Goal: Task Accomplishment & Management: Use online tool/utility

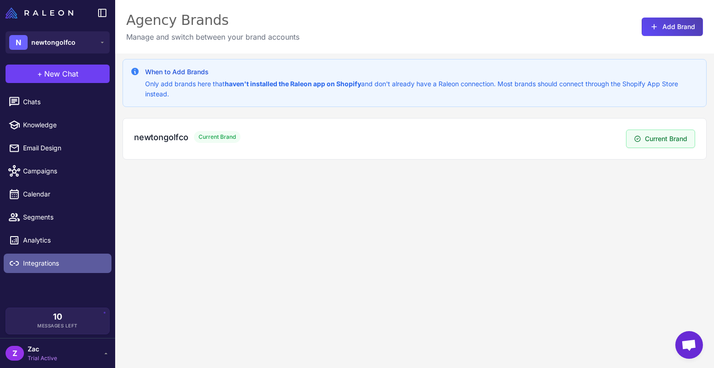
click at [38, 257] on link "Integrations" at bounding box center [58, 262] width 108 height 19
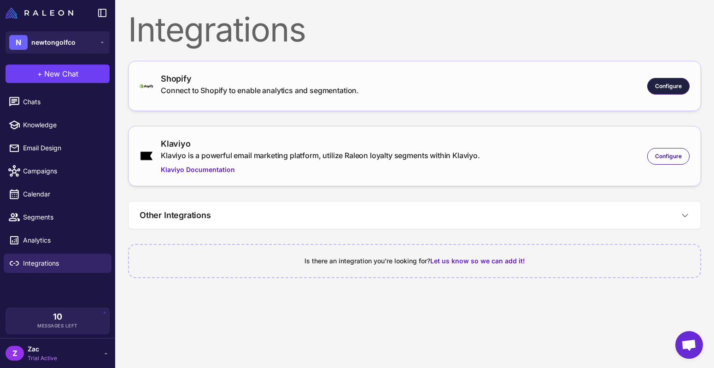
click at [666, 81] on div "Configure" at bounding box center [668, 86] width 42 height 17
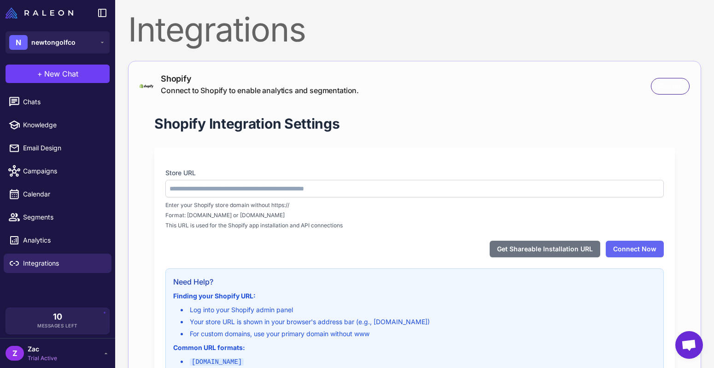
type input "**********"
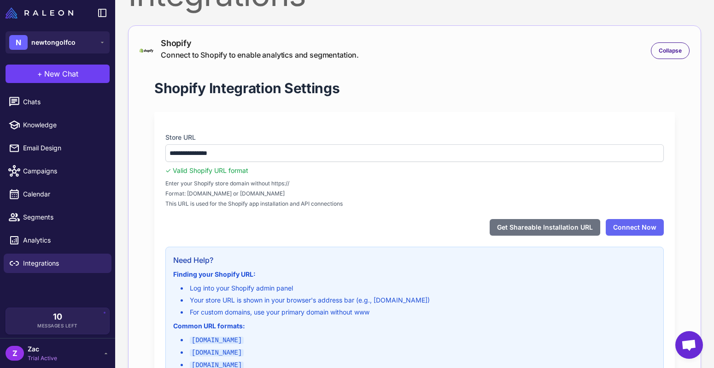
scroll to position [37, 0]
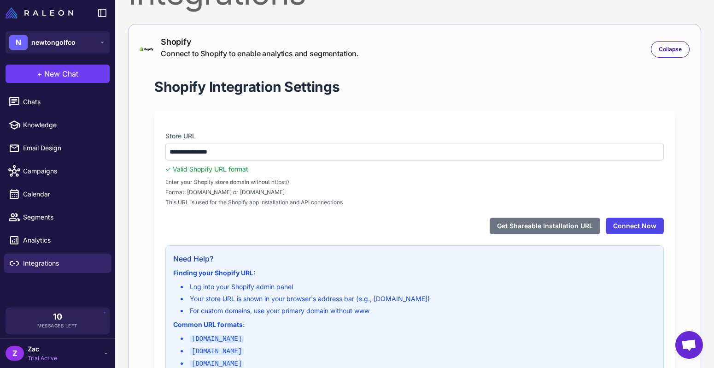
click at [644, 228] on button "Connect Now" at bounding box center [635, 225] width 58 height 17
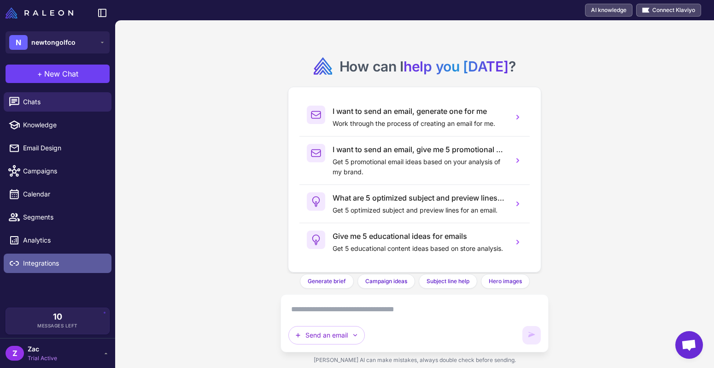
click at [52, 263] on span "Integrations" at bounding box center [63, 263] width 81 height 10
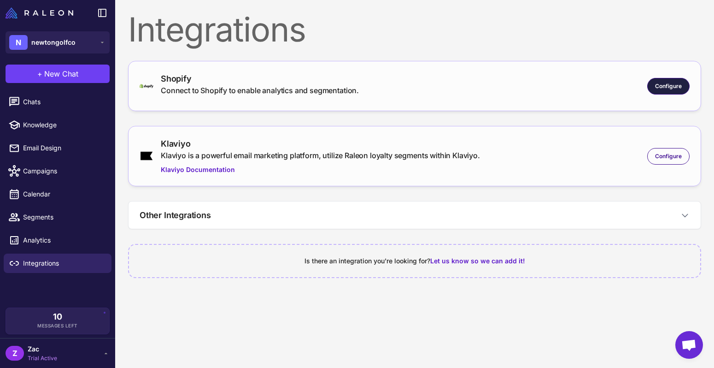
click at [662, 89] on span "Configure" at bounding box center [668, 86] width 27 height 8
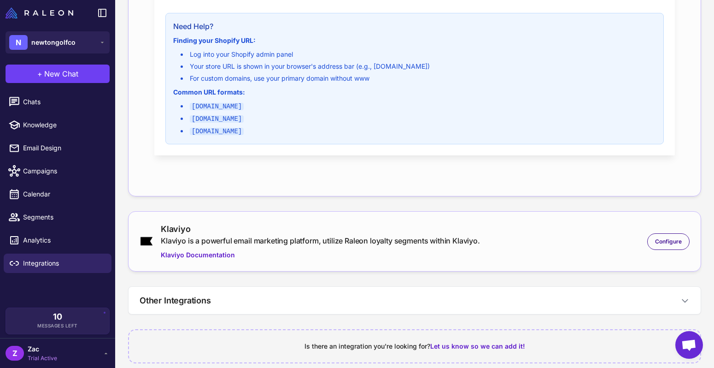
scroll to position [313, 0]
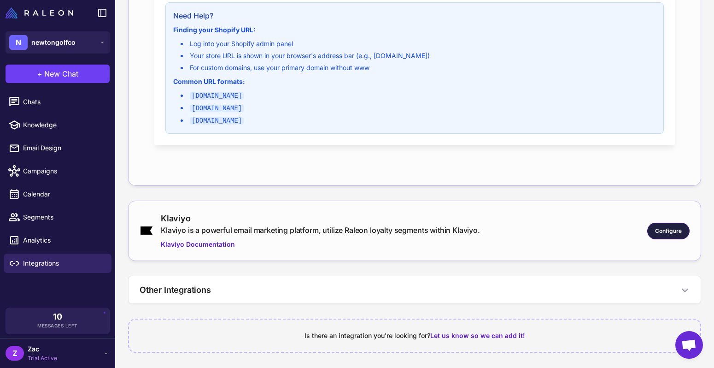
click at [654, 230] on div "Configure" at bounding box center [668, 230] width 42 height 17
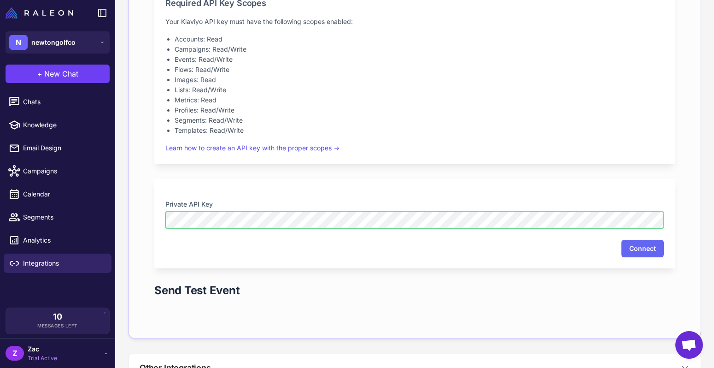
scroll to position [640, 0]
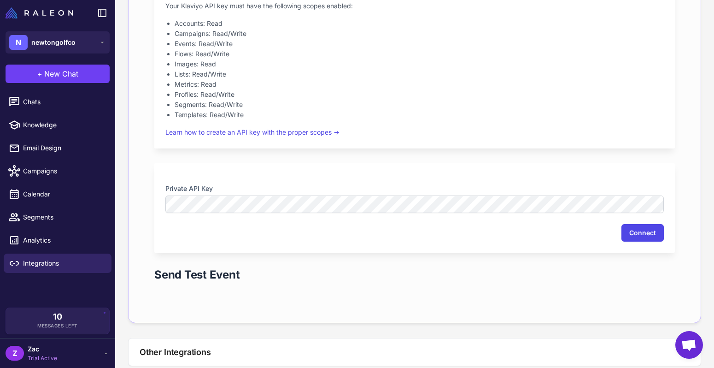
click at [638, 238] on button "Connect" at bounding box center [642, 233] width 42 height 18
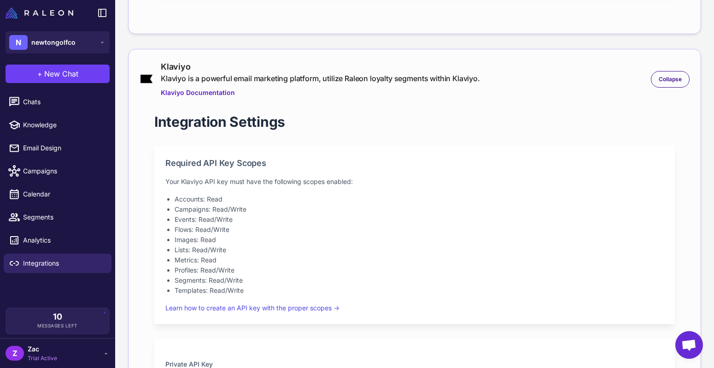
scroll to position [464, 0]
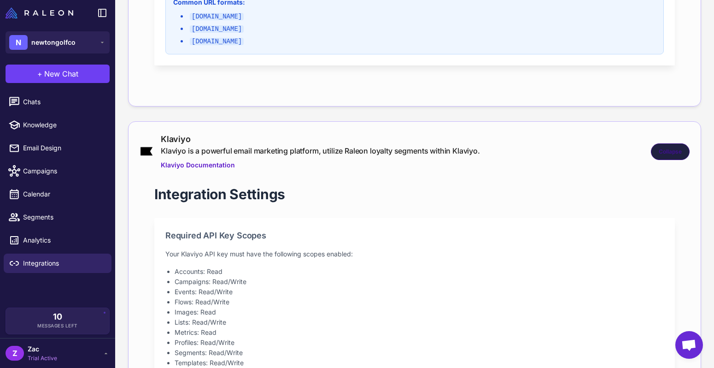
click at [672, 157] on div "Collapse" at bounding box center [670, 151] width 39 height 17
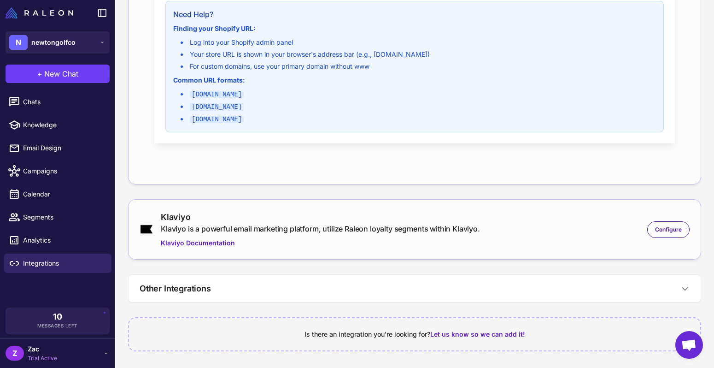
scroll to position [313, 0]
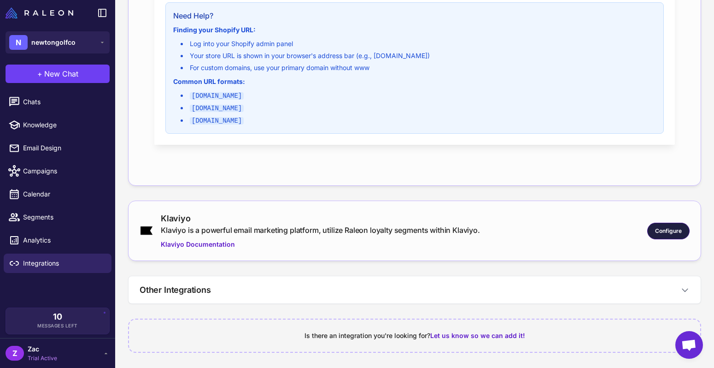
click at [677, 231] on span "Configure" at bounding box center [668, 231] width 27 height 8
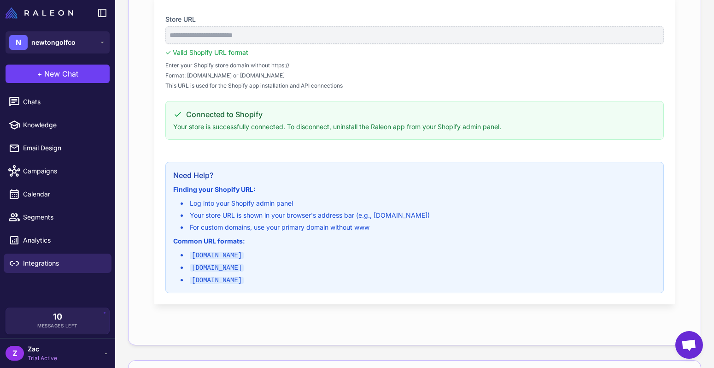
scroll to position [0, 0]
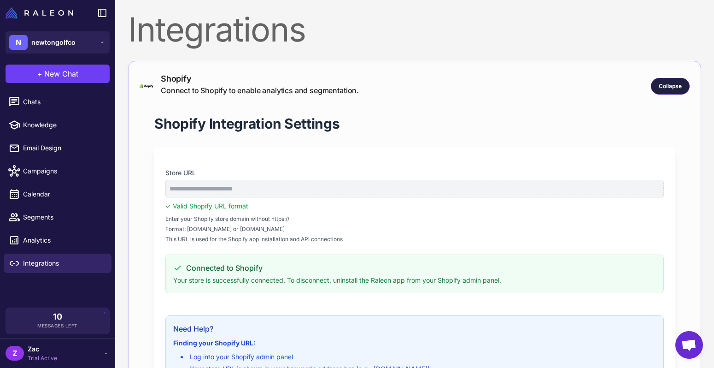
click at [665, 88] on span "Collapse" at bounding box center [670, 86] width 23 height 8
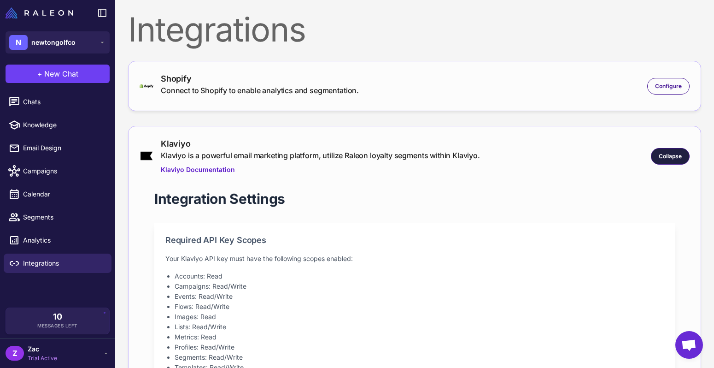
click at [666, 157] on span "Collapse" at bounding box center [670, 156] width 23 height 8
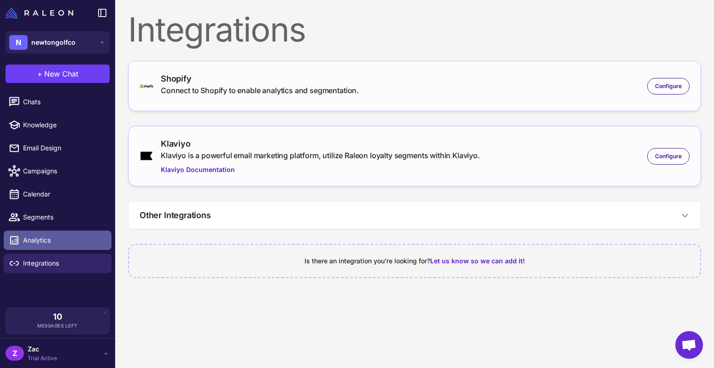
click at [39, 236] on span "Analytics" at bounding box center [63, 240] width 81 height 10
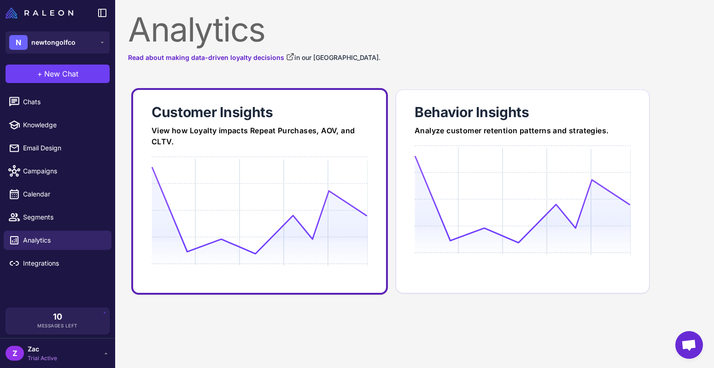
click at [238, 196] on icon at bounding box center [260, 210] width 216 height 88
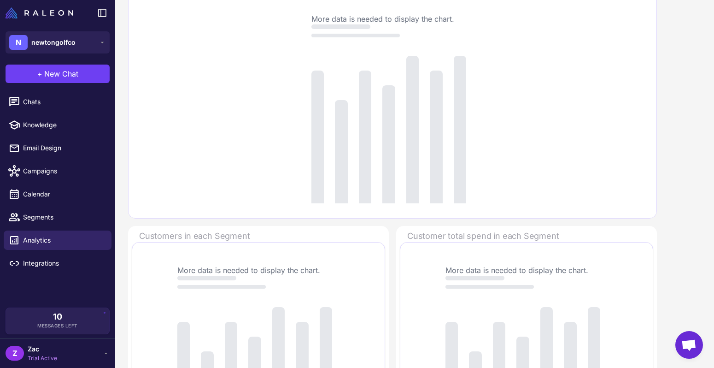
scroll to position [125, 0]
click at [45, 146] on span "Email Design" at bounding box center [63, 148] width 81 height 10
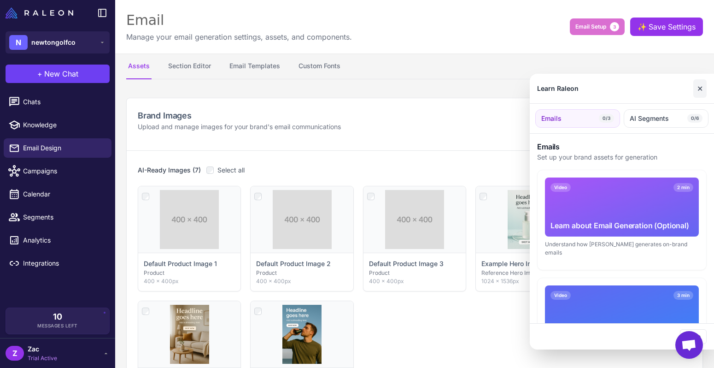
click at [703, 88] on button "✕" at bounding box center [699, 88] width 13 height 18
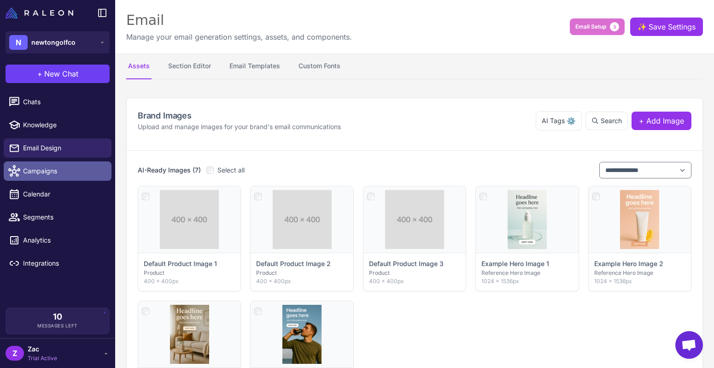
click at [56, 172] on span "Campaigns" at bounding box center [63, 171] width 81 height 10
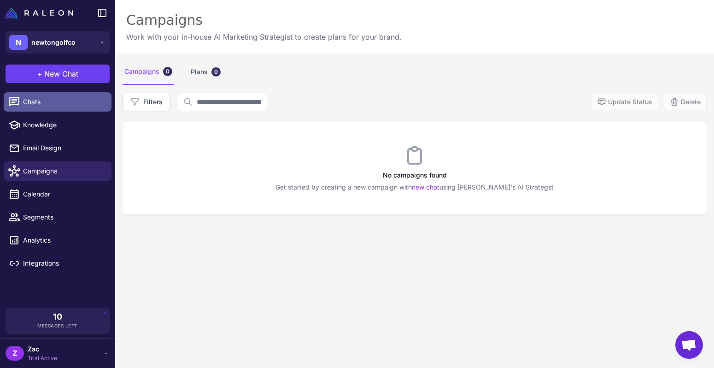
click at [62, 101] on span "Chats" at bounding box center [63, 102] width 81 height 10
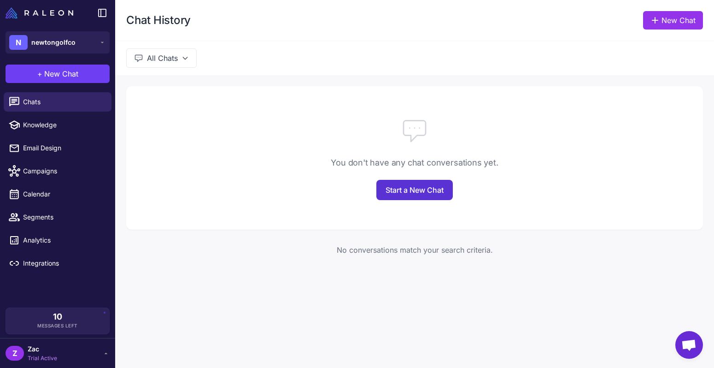
click at [395, 183] on link "Start a New Chat" at bounding box center [414, 190] width 76 height 20
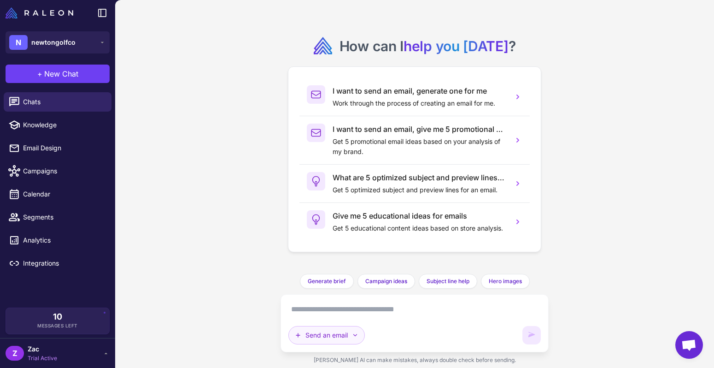
click at [360, 335] on button "Send an email" at bounding box center [326, 335] width 76 height 18
click at [357, 304] on button "Plan multiple emails" at bounding box center [333, 313] width 88 height 18
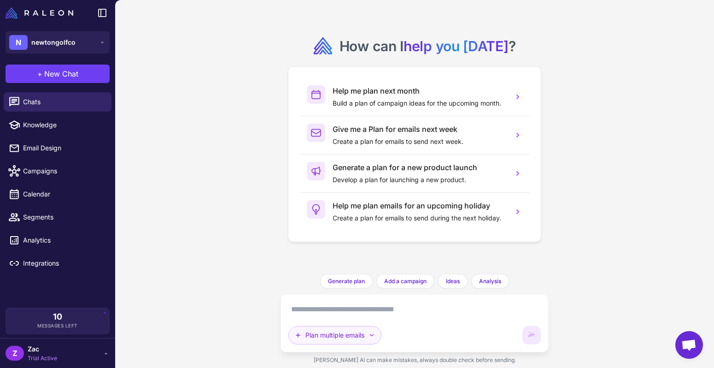
click at [358, 339] on button "Plan multiple emails" at bounding box center [334, 335] width 93 height 18
click at [341, 314] on button "Brainstorm" at bounding box center [333, 313] width 88 height 18
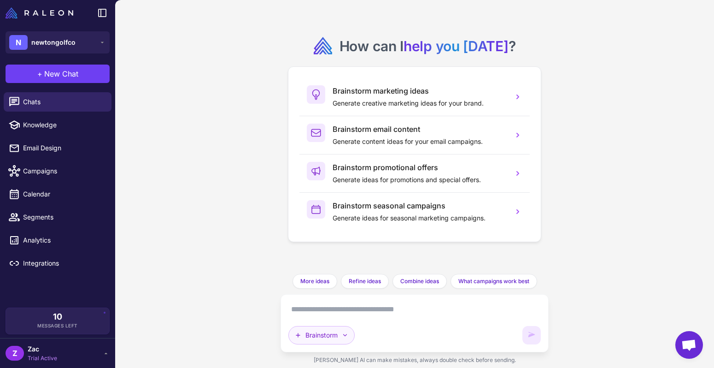
click at [304, 331] on button "Brainstorm" at bounding box center [321, 335] width 66 height 18
click at [337, 304] on button "Plan multiple emails" at bounding box center [333, 313] width 88 height 18
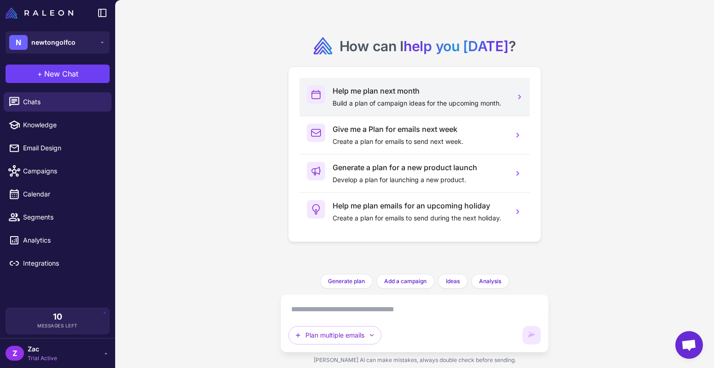
click at [383, 98] on p "Build a plan of campaign ideas for the upcoming month." at bounding box center [419, 103] width 173 height 10
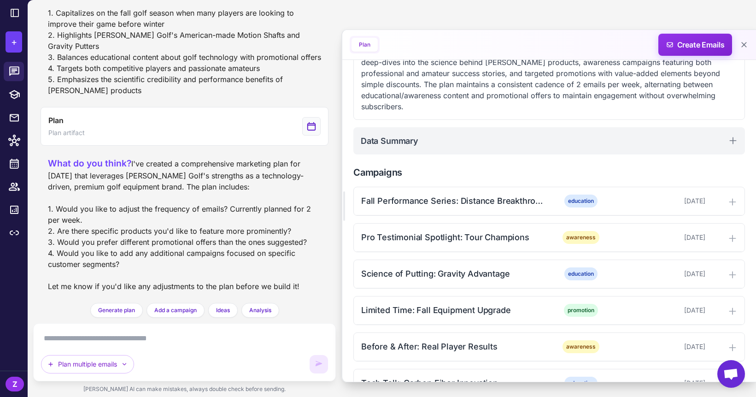
scroll to position [179, 0]
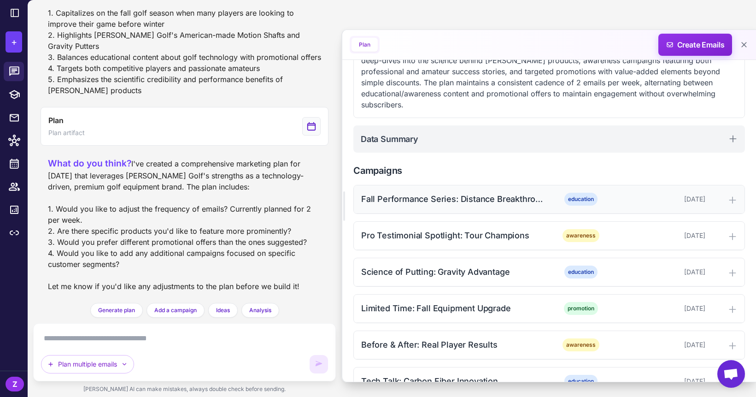
click at [713, 193] on div at bounding box center [723, 198] width 28 height 11
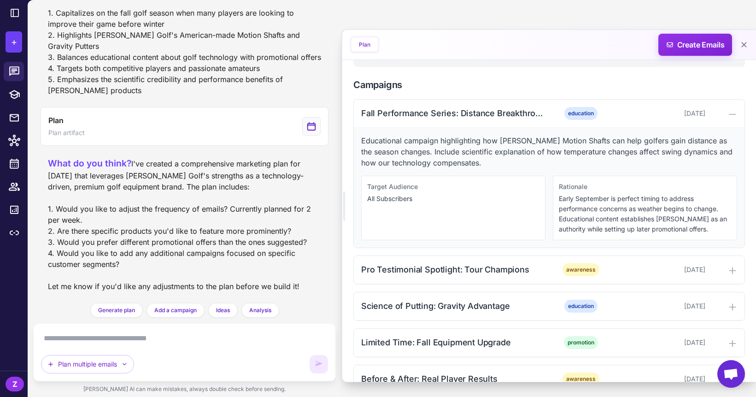
scroll to position [268, 0]
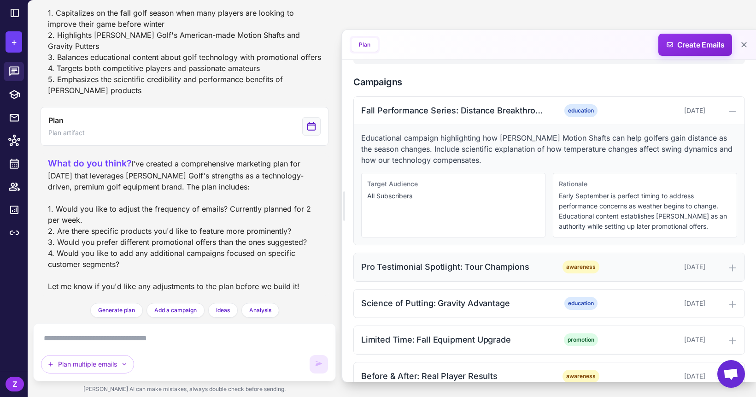
click at [713, 264] on icon at bounding box center [732, 267] width 6 height 6
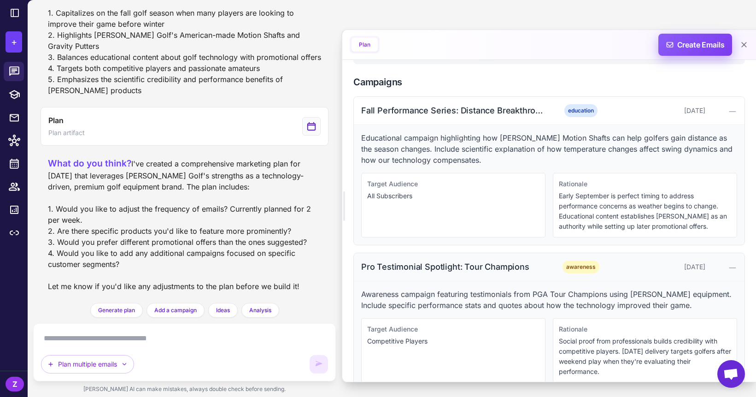
click at [696, 41] on span "Create Emails" at bounding box center [695, 45] width 81 height 22
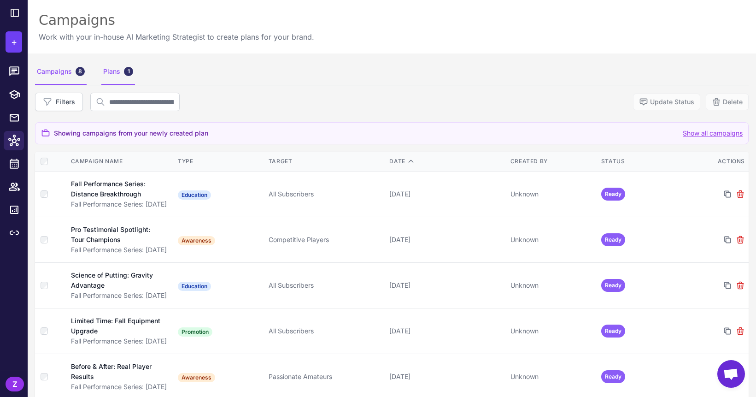
click at [111, 74] on div "Plans 1" at bounding box center [118, 72] width 34 height 26
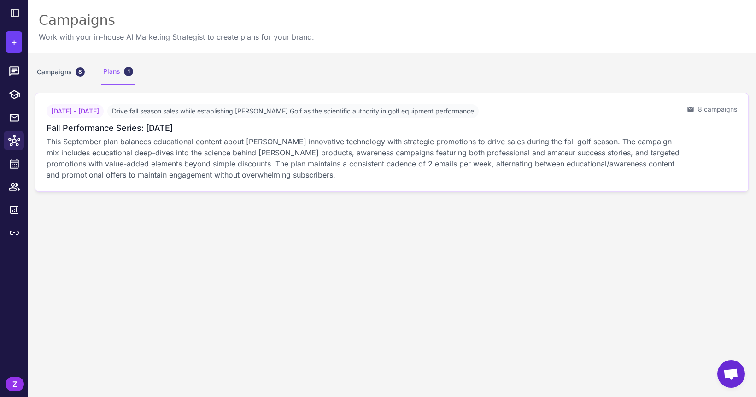
click at [144, 162] on p "This September plan balances educational content about [PERSON_NAME] innovative…" at bounding box center [363, 158] width 633 height 44
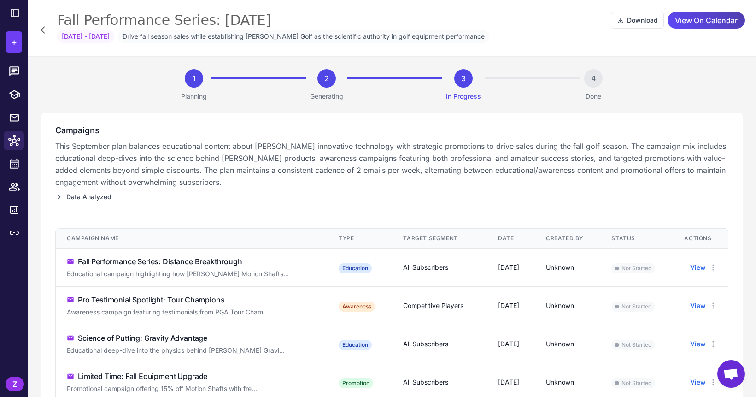
click at [38, 32] on div "Fall Performance Series: [DATE] Download View On Calendar [DATE] - [DATE] Drive…" at bounding box center [392, 28] width 728 height 56
click at [41, 31] on icon at bounding box center [44, 29] width 11 height 11
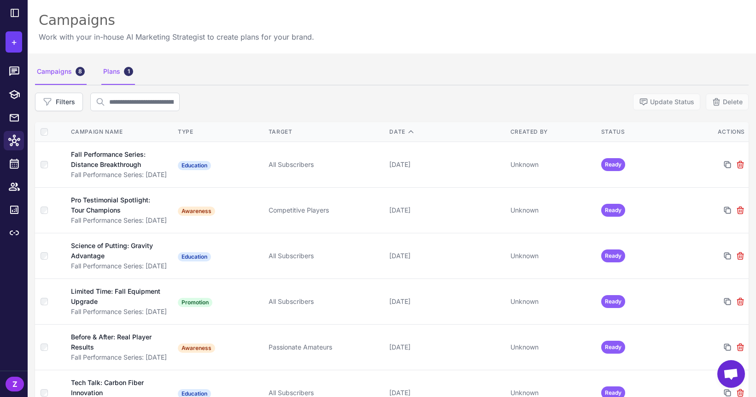
click at [107, 67] on div "Plans 1" at bounding box center [118, 72] width 34 height 26
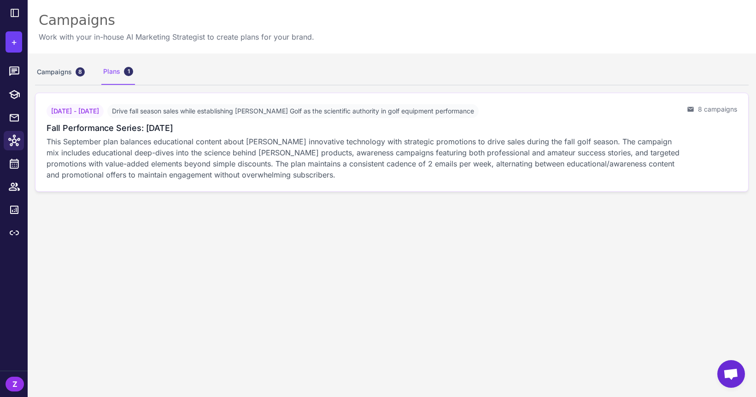
click at [107, 145] on p "This September plan balances educational content about [PERSON_NAME] innovative…" at bounding box center [363, 158] width 633 height 44
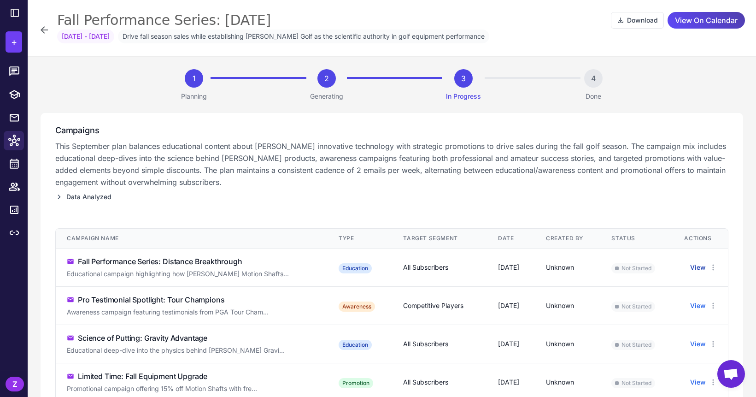
click at [697, 267] on button "View" at bounding box center [698, 267] width 16 height 10
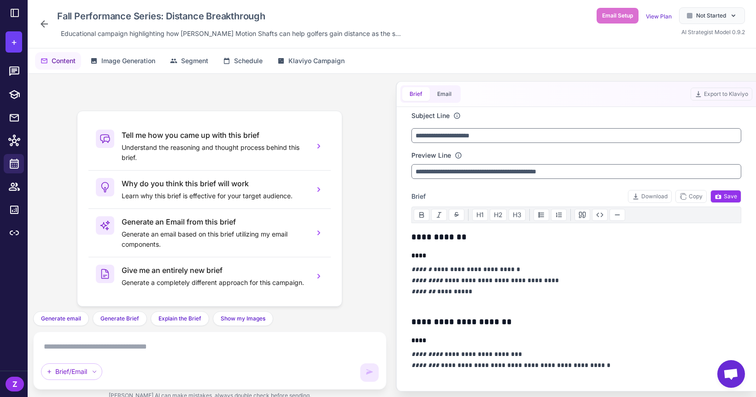
scroll to position [6, 0]
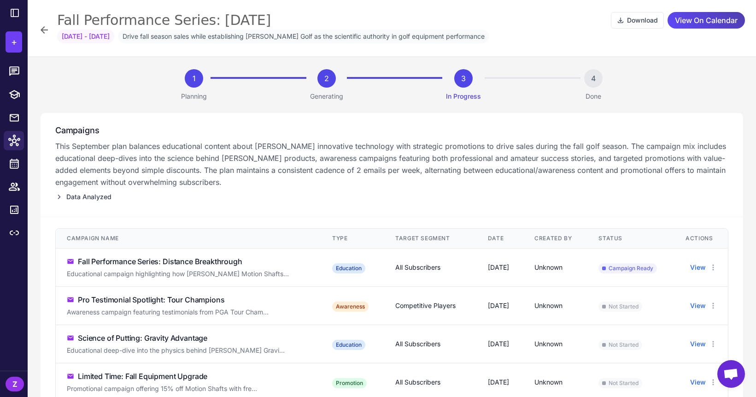
click at [48, 35] on icon at bounding box center [44, 29] width 11 height 11
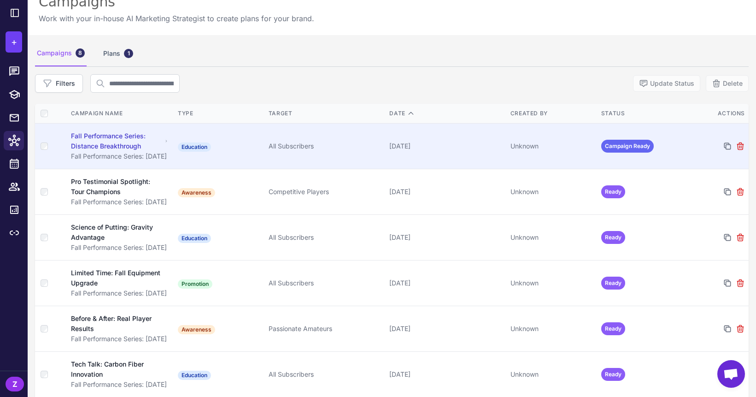
scroll to position [17, 0]
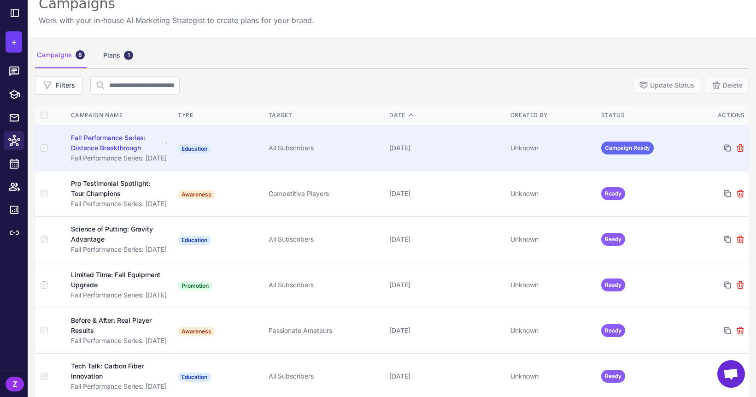
click at [335, 152] on div "All Subscribers" at bounding box center [326, 148] width 114 height 10
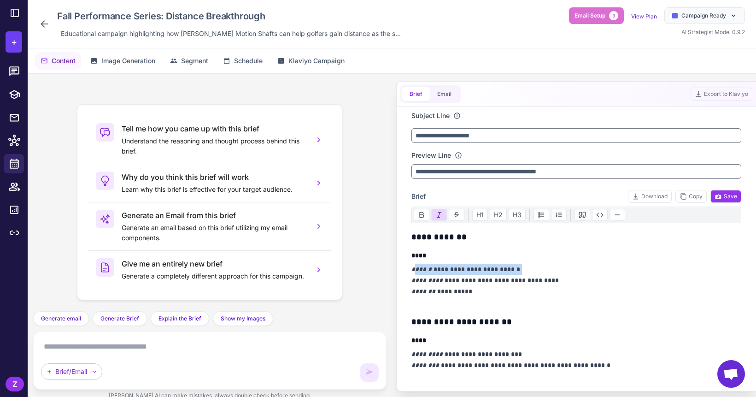
drag, startPoint x: 414, startPoint y: 268, endPoint x: 542, endPoint y: 268, distance: 128.0
click at [542, 268] on p "**********" at bounding box center [576, 285] width 330 height 44
click at [381, 254] on div "Tell me how you came up with this brief Understand the reasoning and thought pr…" at bounding box center [209, 192] width 353 height 237
click at [120, 64] on span "Image Generation" at bounding box center [128, 61] width 54 height 10
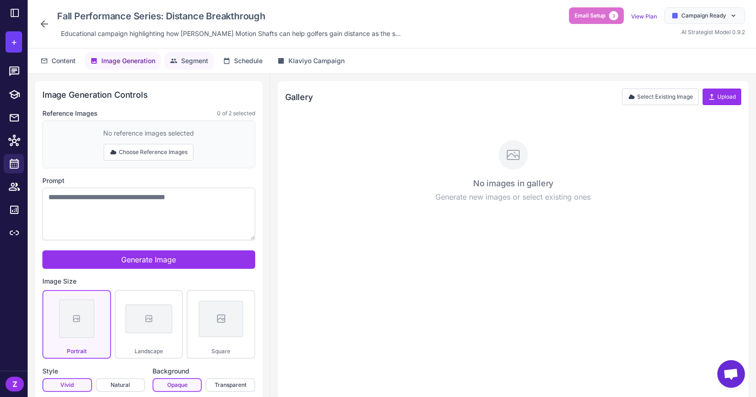
click at [193, 63] on span "Segment" at bounding box center [194, 61] width 27 height 10
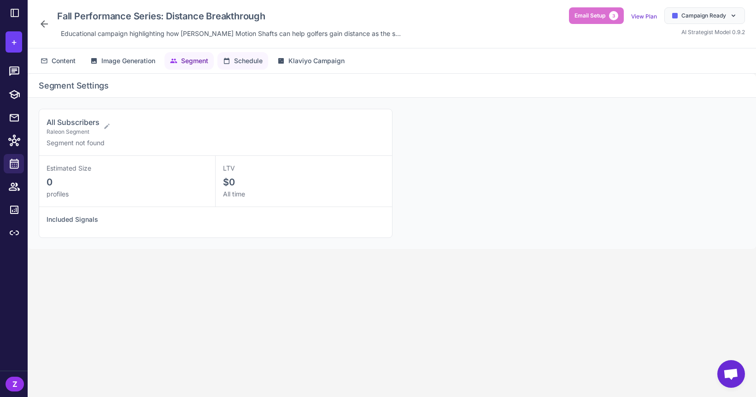
click at [241, 64] on span "Schedule" at bounding box center [248, 61] width 29 height 10
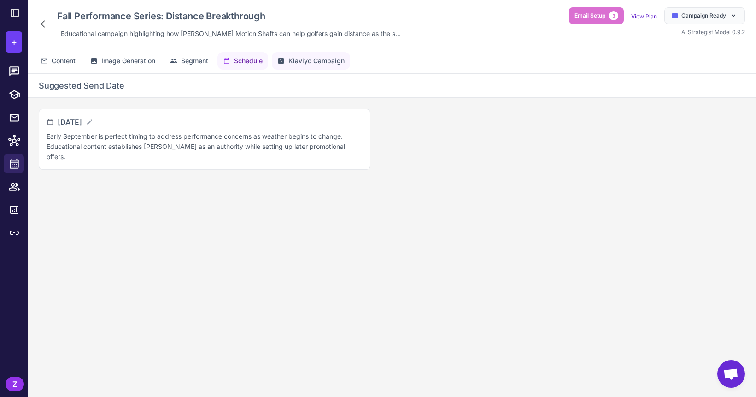
click at [319, 63] on span "Klaviyo Campaign" at bounding box center [316, 61] width 56 height 10
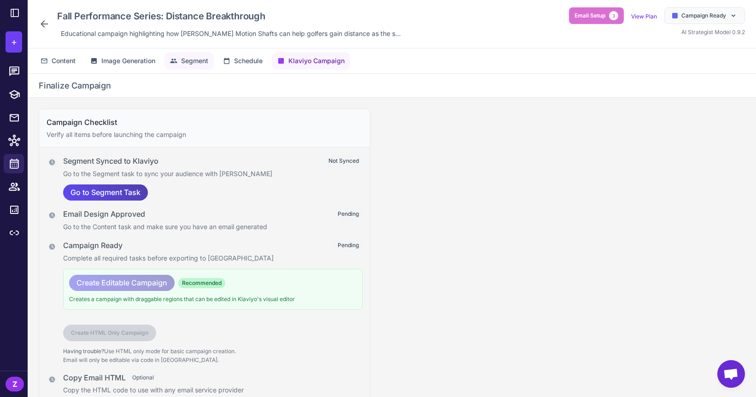
click at [183, 59] on span "Segment" at bounding box center [194, 61] width 27 height 10
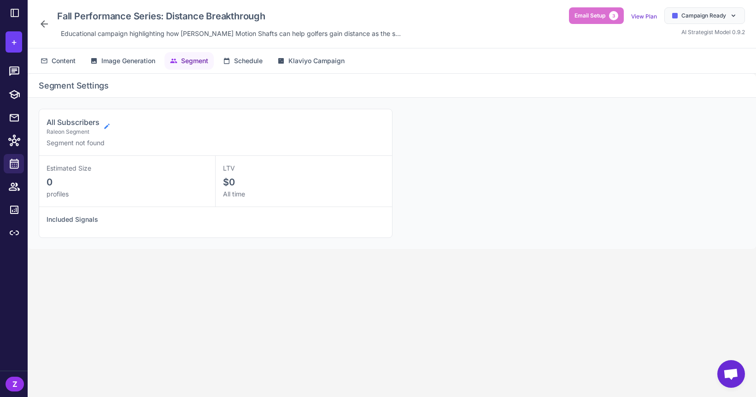
click at [108, 125] on icon at bounding box center [106, 125] width 5 height 5
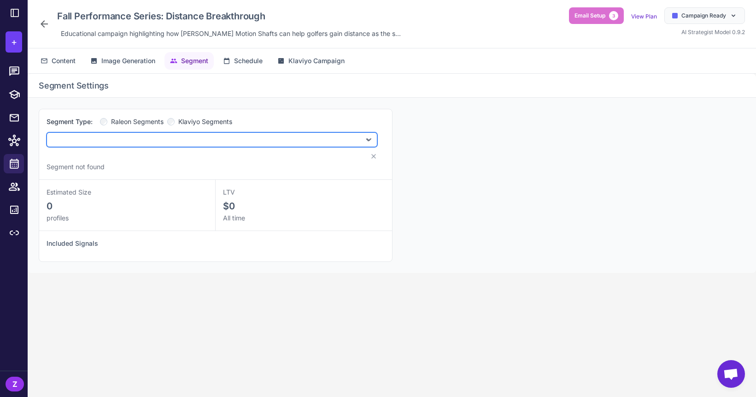
click at [226, 136] on select at bounding box center [212, 139] width 331 height 15
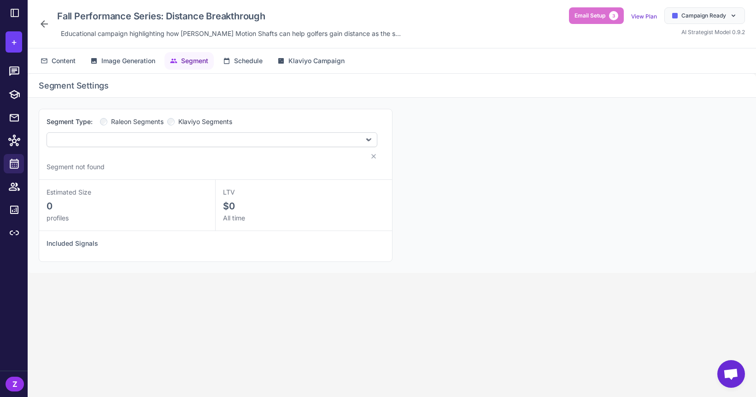
click at [225, 147] on div "Segment Type: Raleon Segments Klaviyo Segments" at bounding box center [212, 138] width 331 height 43
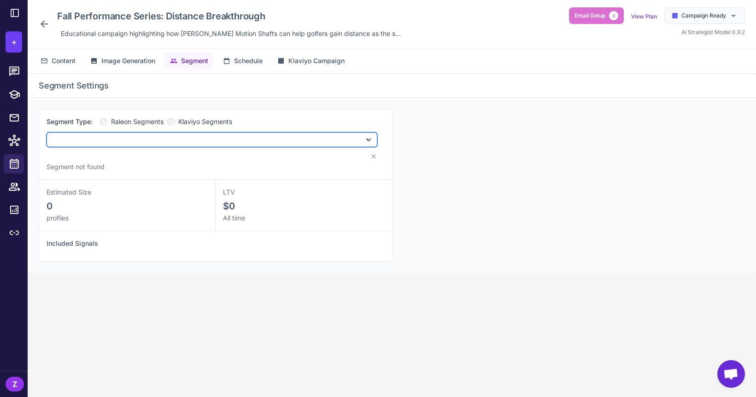
click at [247, 136] on select at bounding box center [212, 139] width 331 height 15
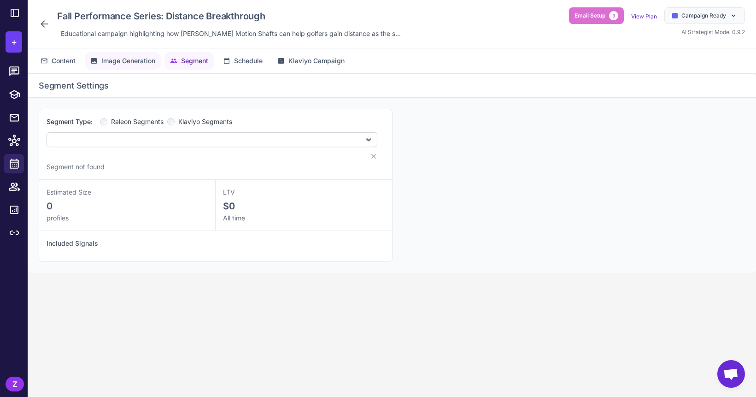
click at [119, 59] on span "Image Generation" at bounding box center [128, 61] width 54 height 10
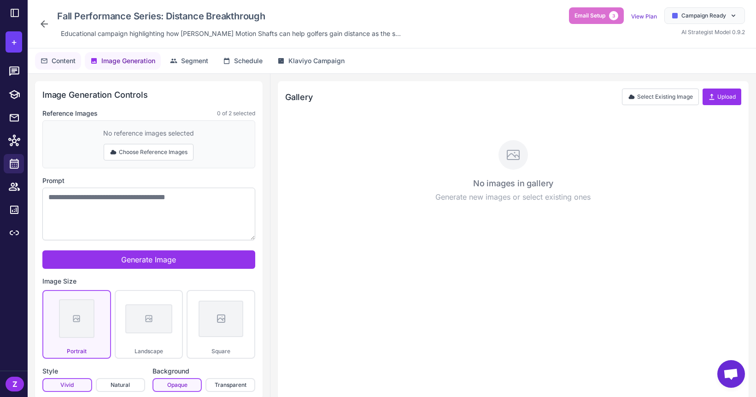
click at [164, 63] on button "Content" at bounding box center [188, 61] width 49 height 18
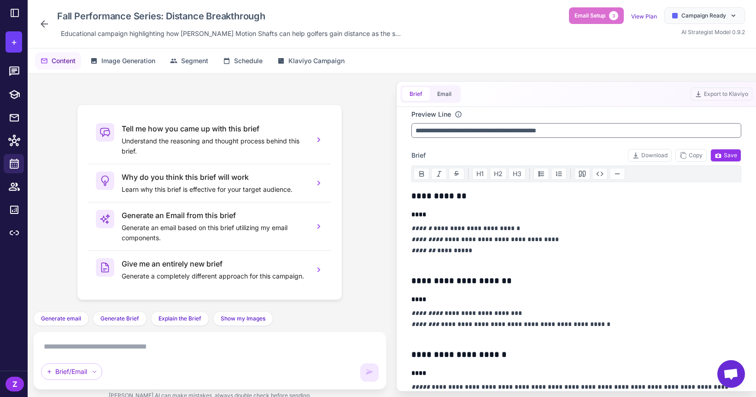
click at [420, 227] on em "******" at bounding box center [421, 228] width 20 height 6
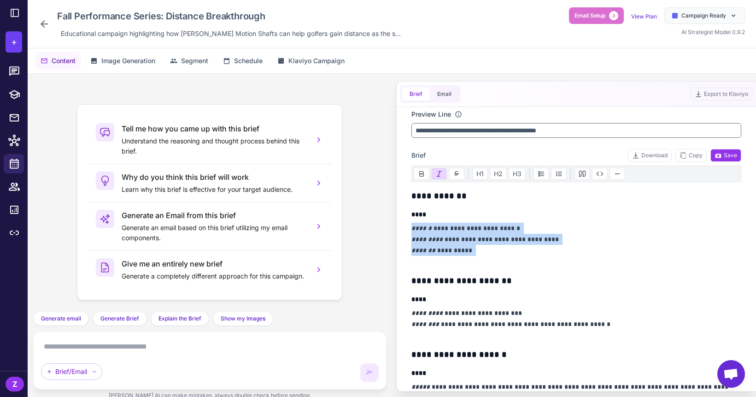
click at [420, 227] on em "******" at bounding box center [421, 228] width 20 height 6
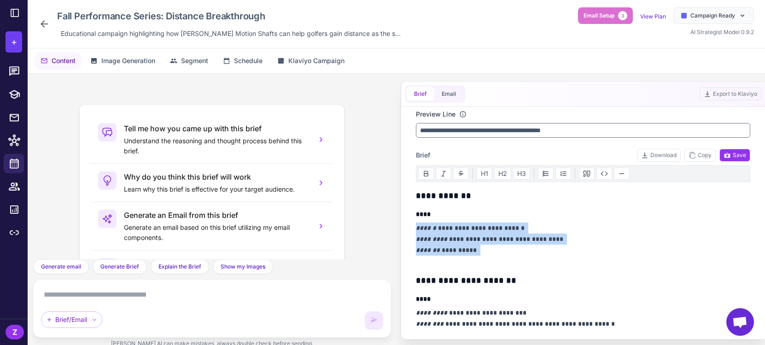
scroll to position [18, 0]
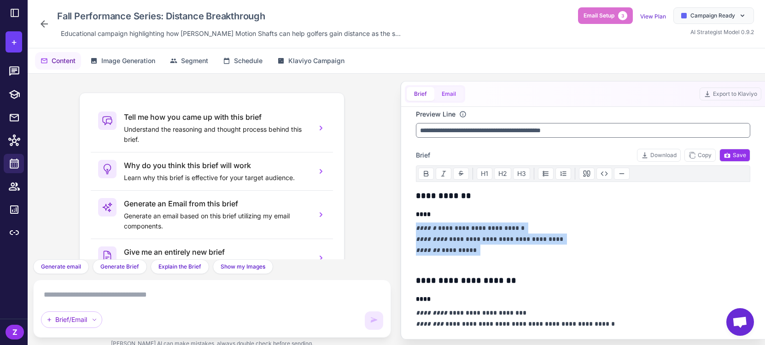
click at [451, 89] on button "Email" at bounding box center [448, 94] width 29 height 14
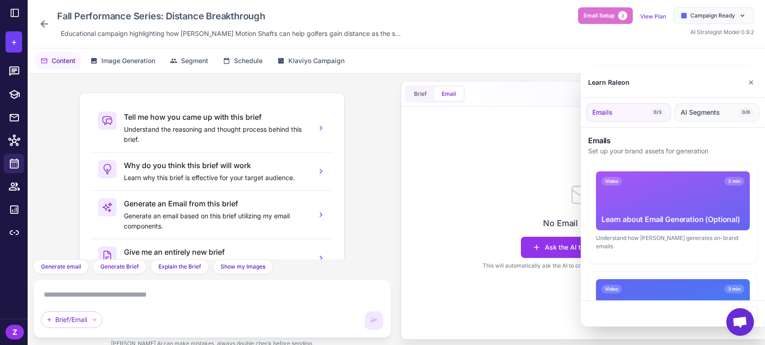
click at [713, 117] on button "AI Segments 0/6" at bounding box center [717, 112] width 85 height 18
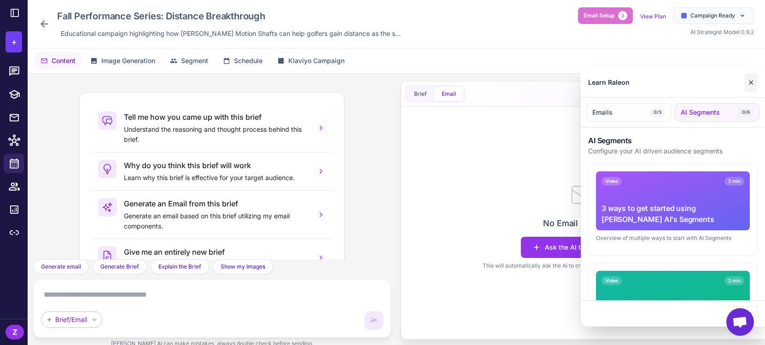
click at [713, 84] on button "✕" at bounding box center [750, 82] width 13 height 18
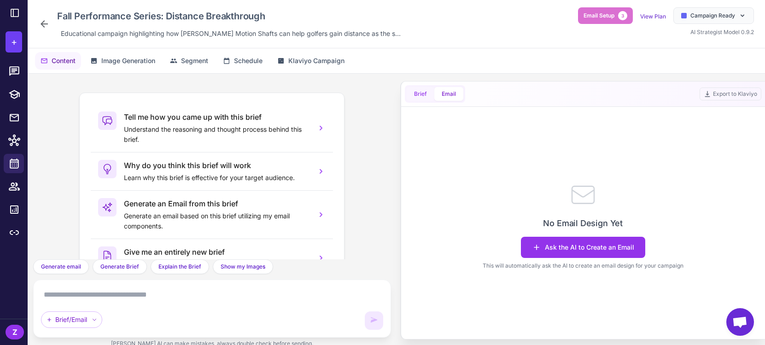
click at [417, 96] on button "Brief" at bounding box center [421, 94] width 28 height 14
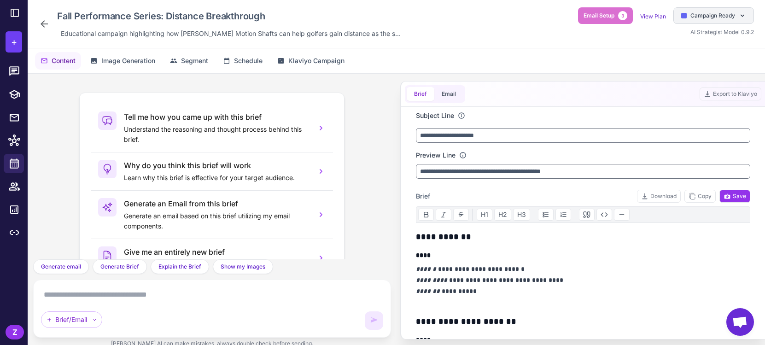
click at [705, 20] on div "Campaign Ready" at bounding box center [713, 15] width 81 height 17
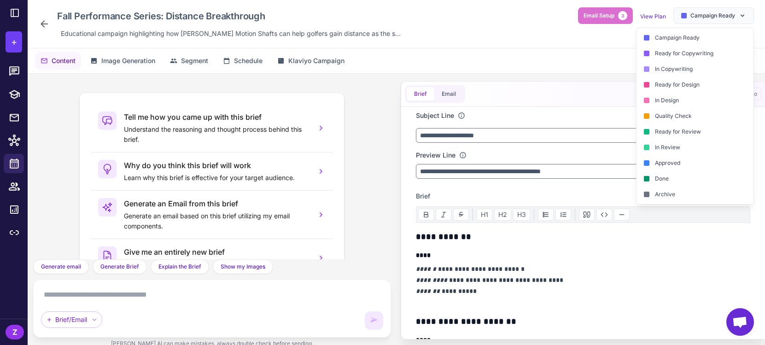
click at [452, 49] on div "Content Image Generation Segment Schedule Klaviyo Campaign" at bounding box center [396, 60] width 737 height 25
click at [47, 13] on div "Fall Performance Series: Distance Breakthrough Educational campaign highlightin…" at bounding box center [222, 23] width 366 height 33
click at [45, 20] on icon at bounding box center [44, 23] width 11 height 11
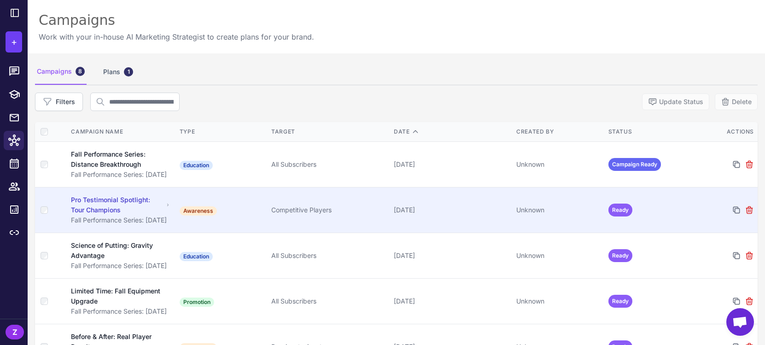
click at [621, 209] on span "Ready" at bounding box center [620, 210] width 24 height 13
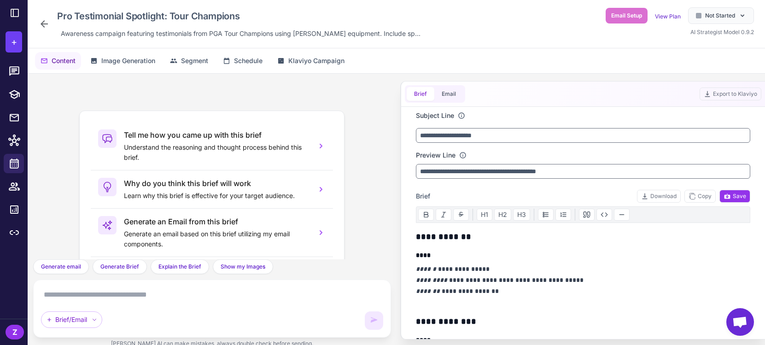
scroll to position [58, 0]
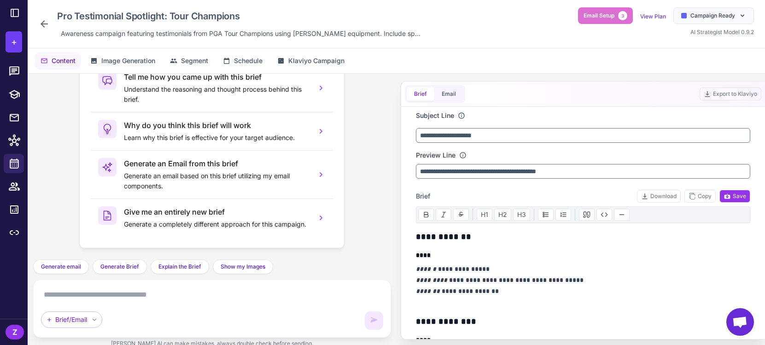
click at [46, 23] on icon at bounding box center [44, 23] width 11 height 11
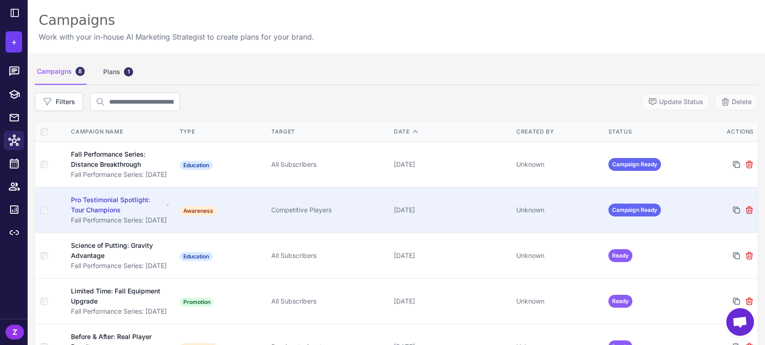
click at [345, 197] on td "Competitive Players" at bounding box center [329, 210] width 123 height 46
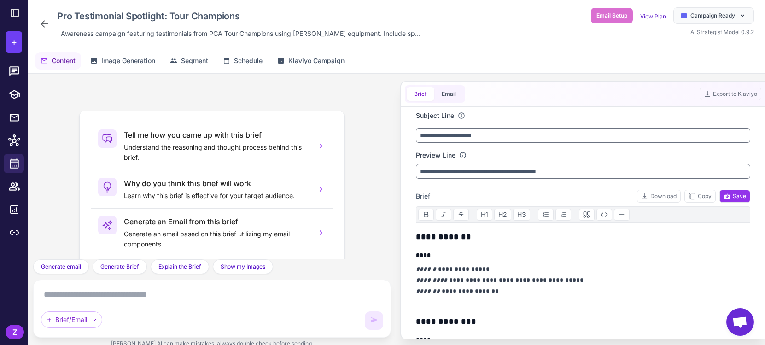
scroll to position [58, 0]
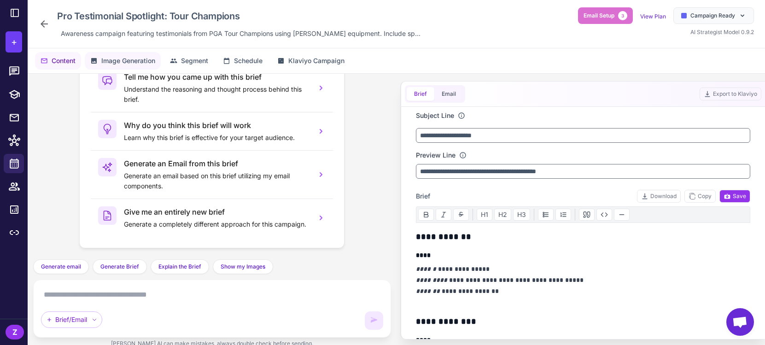
click at [127, 58] on span "Image Generation" at bounding box center [128, 61] width 54 height 10
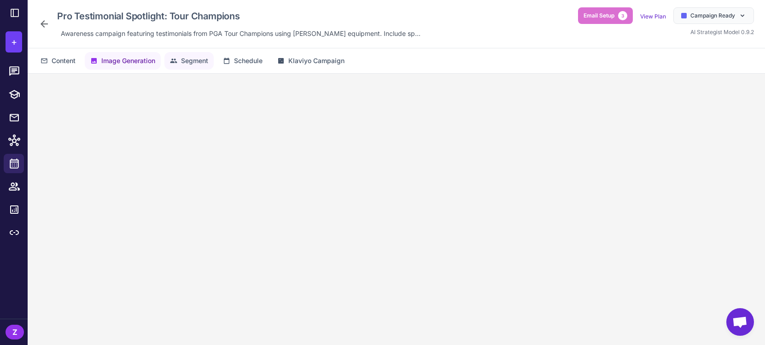
click at [190, 58] on span "Segment" at bounding box center [194, 61] width 27 height 10
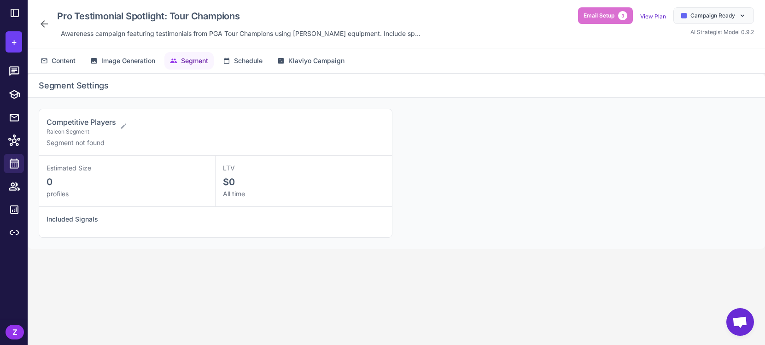
click at [137, 48] on div "Content Image Generation Segment Schedule Klaviyo Campaign" at bounding box center [396, 60] width 737 height 25
click at [136, 61] on span "Image Generation" at bounding box center [128, 61] width 54 height 10
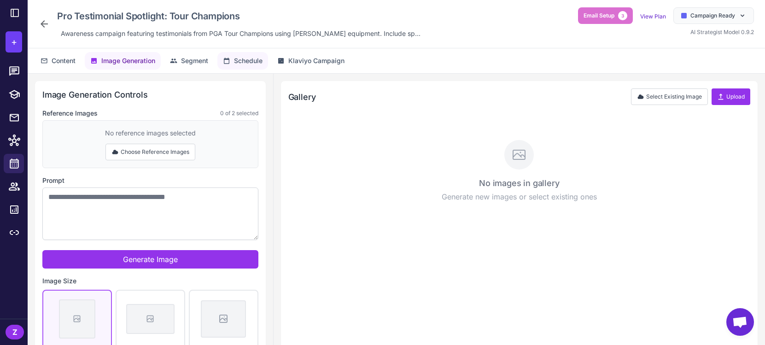
click at [227, 60] on icon at bounding box center [226, 60] width 7 height 7
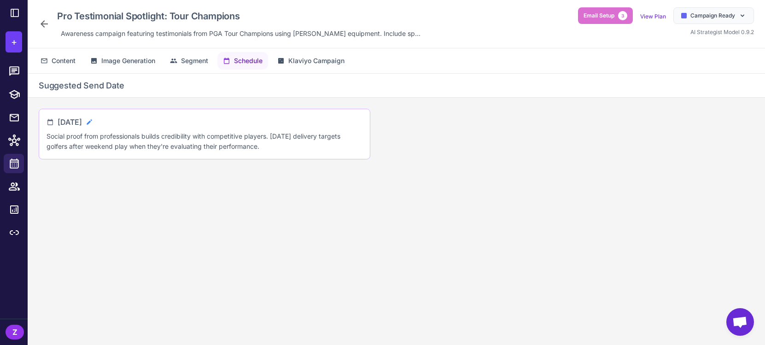
click at [93, 121] on icon at bounding box center [89, 121] width 7 height 7
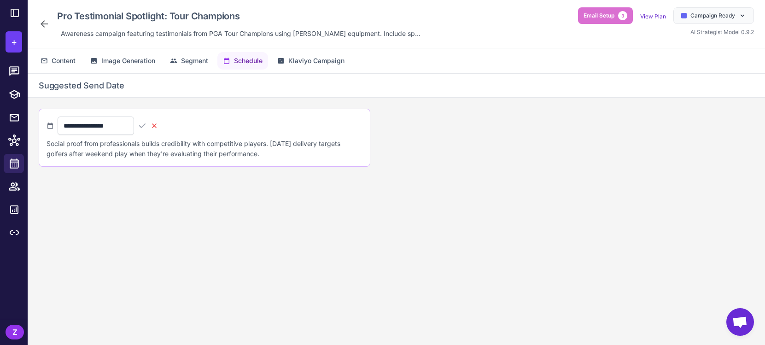
click at [157, 126] on icon at bounding box center [154, 125] width 5 height 5
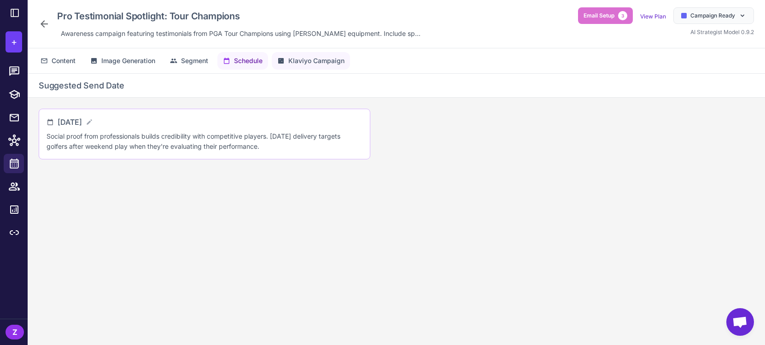
click at [325, 65] on span "Klaviyo Campaign" at bounding box center [316, 61] width 56 height 10
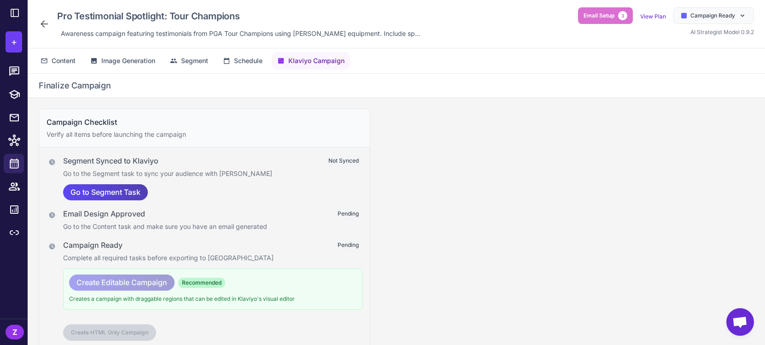
scroll to position [53, 0]
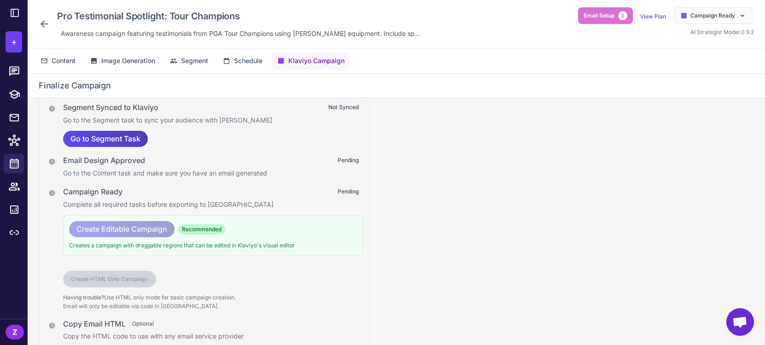
click at [53, 50] on div "Content Image Generation Segment Schedule Klaviyo Campaign" at bounding box center [396, 60] width 737 height 25
click at [164, 55] on button "Content" at bounding box center [188, 61] width 49 height 18
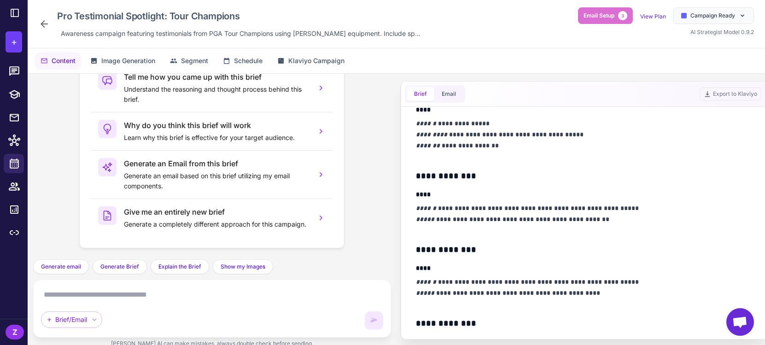
scroll to position [0, 0]
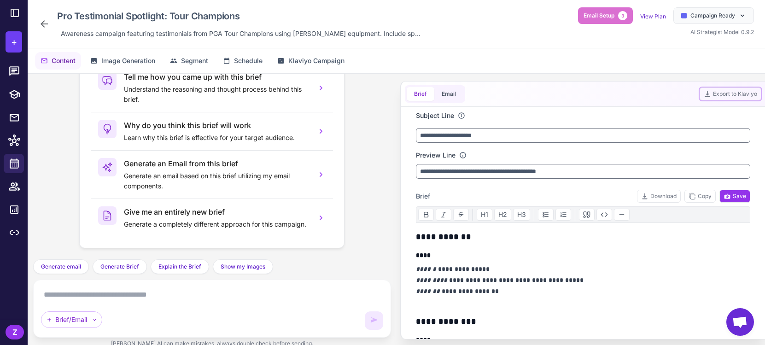
drag, startPoint x: 739, startPoint y: 93, endPoint x: 627, endPoint y: 81, distance: 113.1
click at [627, 81] on div "**********" at bounding box center [582, 210] width 365 height 258
click at [615, 65] on div "Content Image Generation Segment Schedule Klaviyo Campaign" at bounding box center [396, 60] width 737 height 25
click at [713, 96] on button "Export to Klaviyo" at bounding box center [731, 94] width 62 height 13
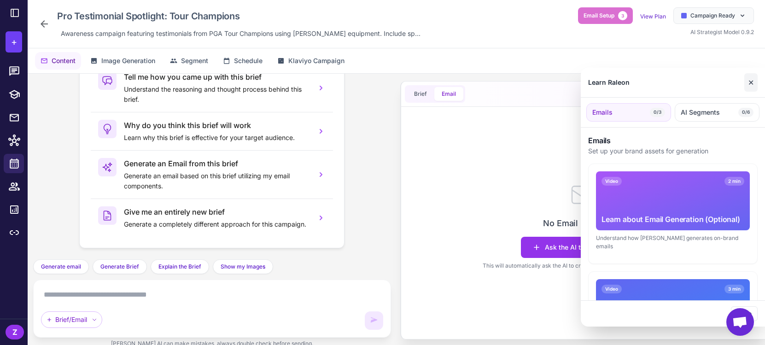
click at [713, 82] on button "✕" at bounding box center [750, 82] width 13 height 18
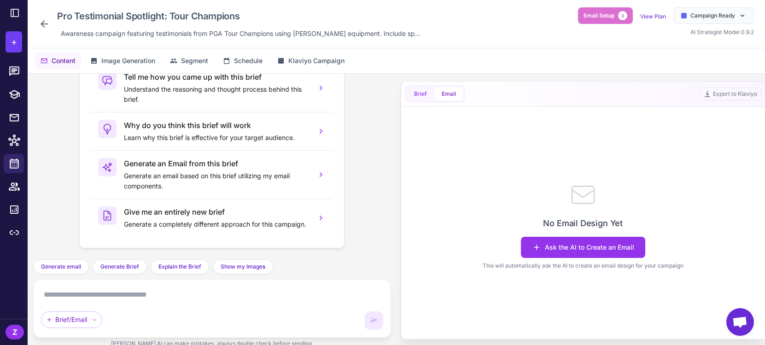
click at [412, 97] on button "Brief" at bounding box center [421, 94] width 28 height 14
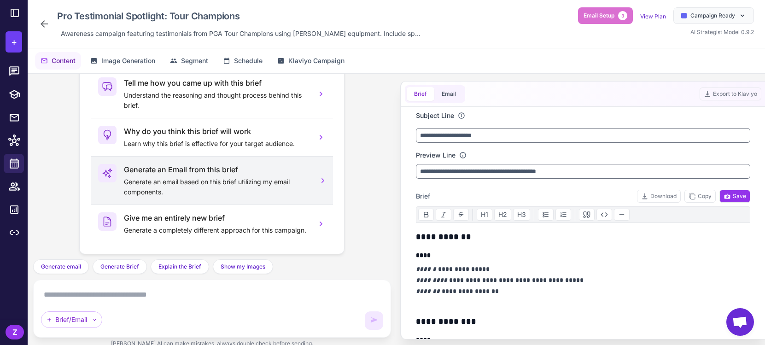
scroll to position [52, 0]
click at [202, 168] on h3 "Generate an Email from this brief" at bounding box center [216, 169] width 185 height 11
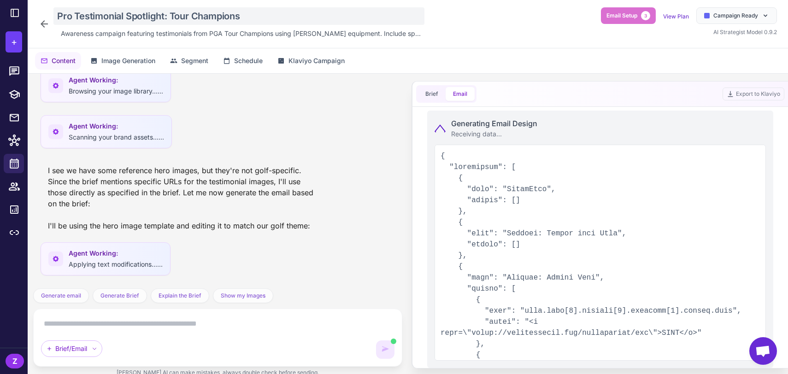
scroll to position [392, 0]
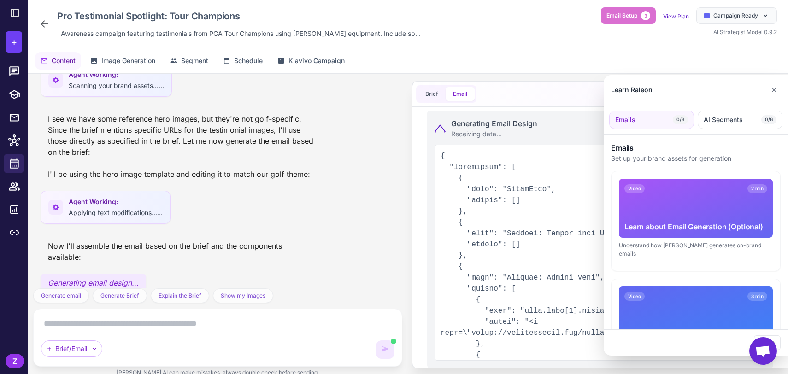
click at [409, 194] on div at bounding box center [394, 187] width 788 height 374
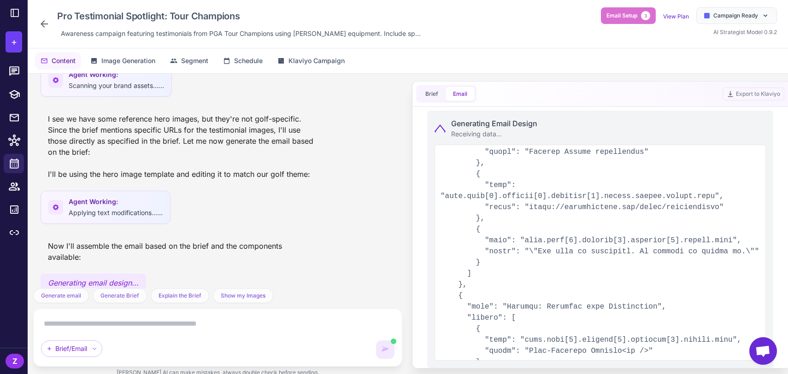
scroll to position [990, 0]
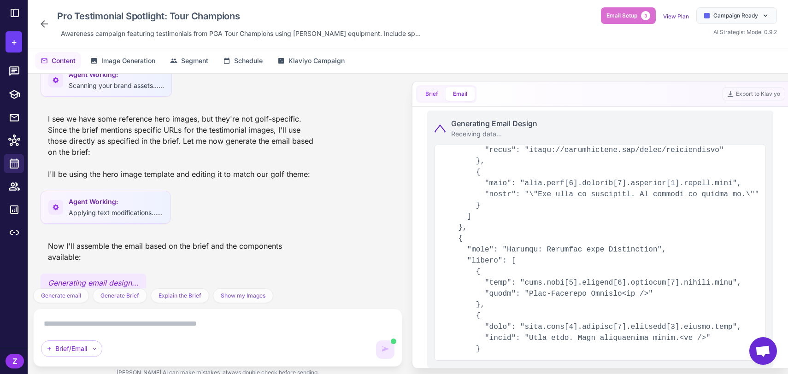
click at [435, 97] on button "Brief" at bounding box center [432, 94] width 28 height 14
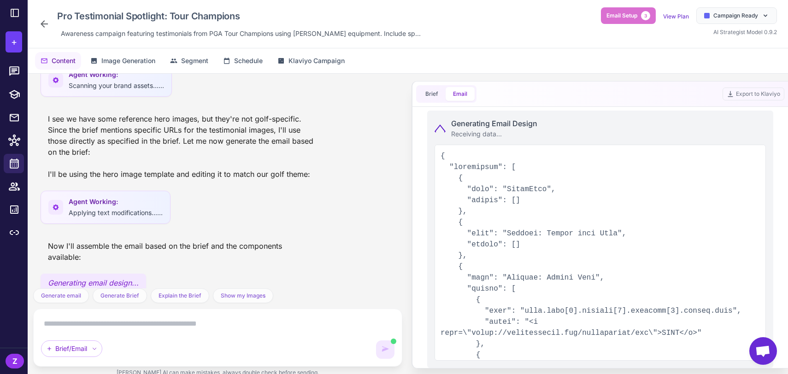
click at [463, 91] on div "Generate an email from this brief. I'll generate an email based on the current …" at bounding box center [408, 231] width 760 height 315
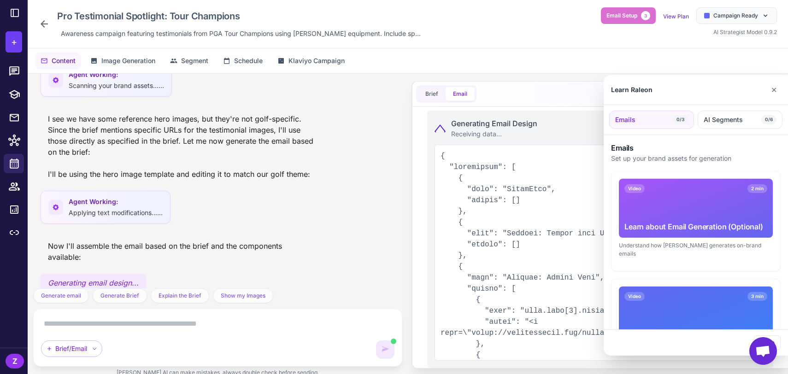
click at [429, 98] on div at bounding box center [394, 187] width 788 height 374
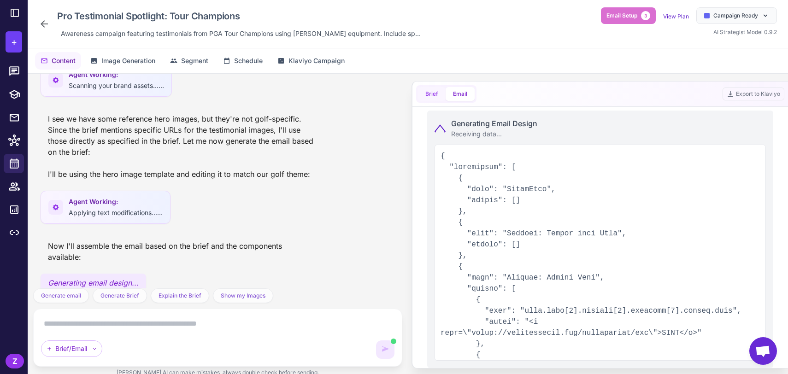
click at [432, 93] on button "Brief" at bounding box center [432, 94] width 28 height 14
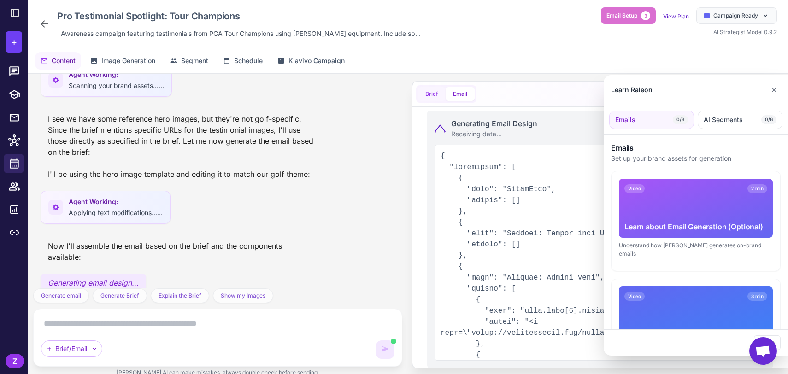
click at [432, 93] on div at bounding box center [394, 187] width 788 height 374
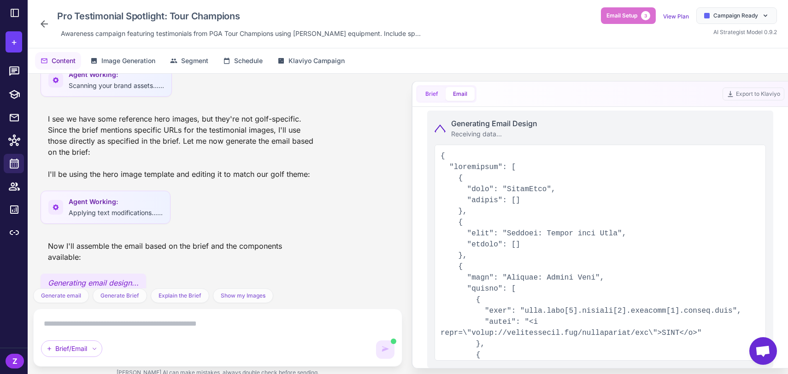
click at [432, 93] on button "Brief" at bounding box center [432, 94] width 28 height 14
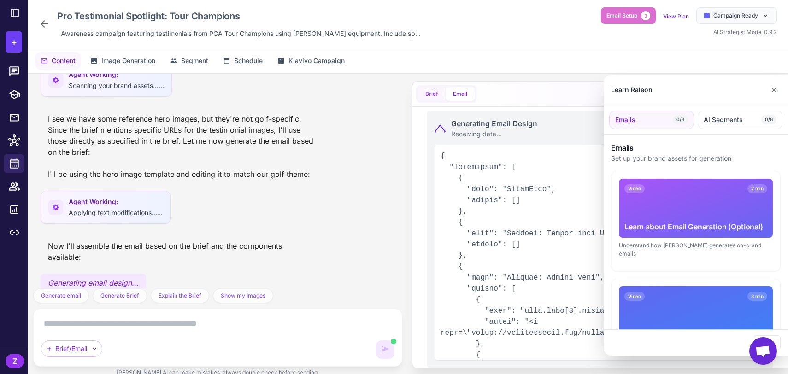
click at [432, 93] on div at bounding box center [394, 187] width 788 height 374
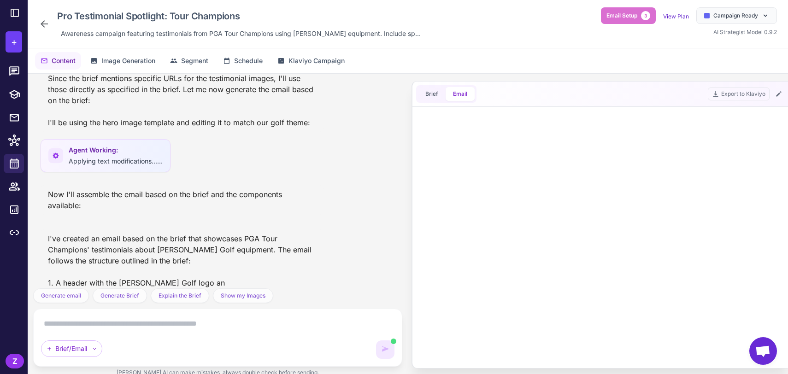
scroll to position [455, 0]
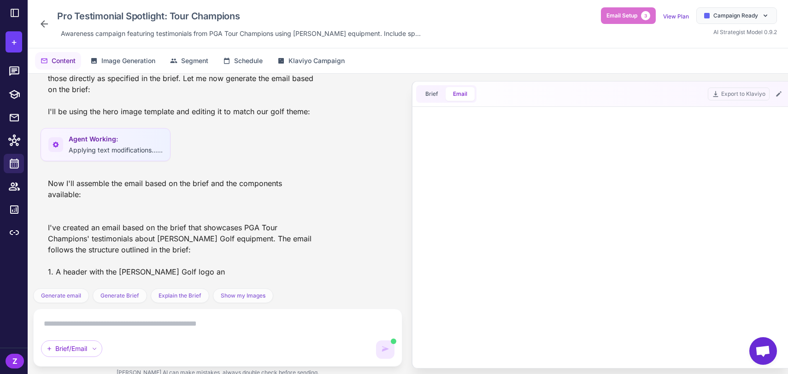
click at [460, 54] on div "Content Image Generation Segment Schedule Klaviyo Campaign Learn Raleon ✕ Email…" at bounding box center [408, 218] width 760 height 340
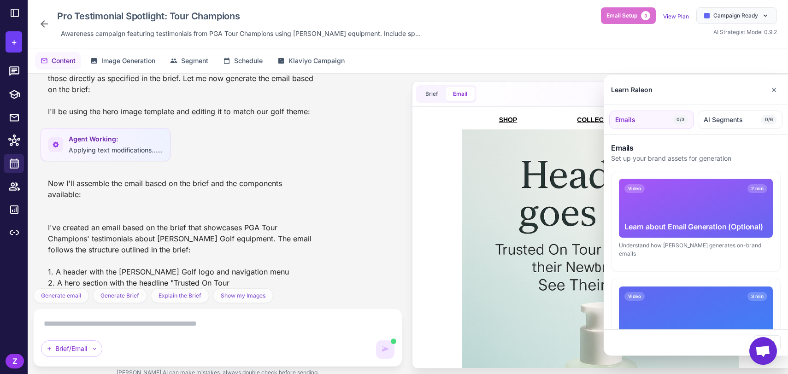
scroll to position [0, 0]
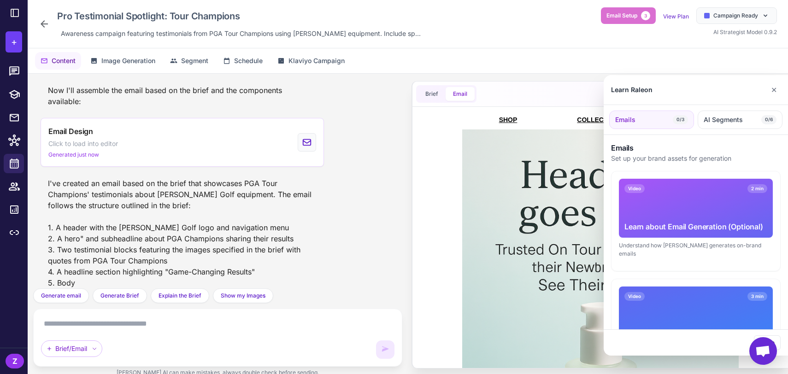
click at [409, 81] on div at bounding box center [394, 187] width 788 height 374
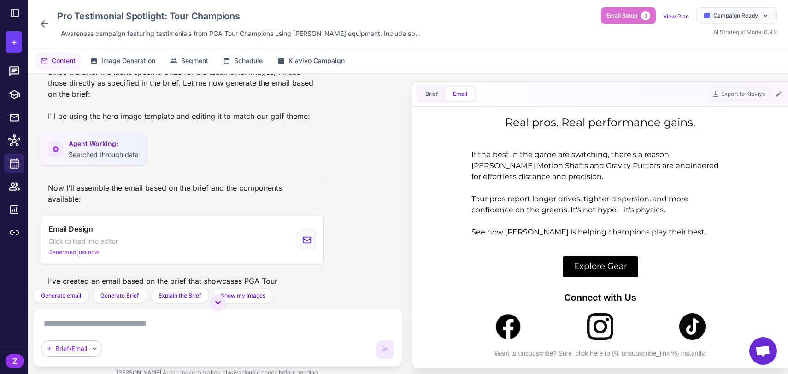
scroll to position [701, 0]
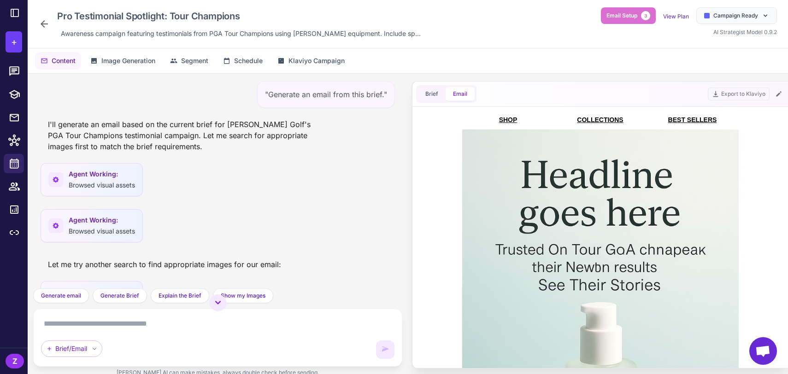
click at [47, 25] on icon at bounding box center [44, 23] width 11 height 11
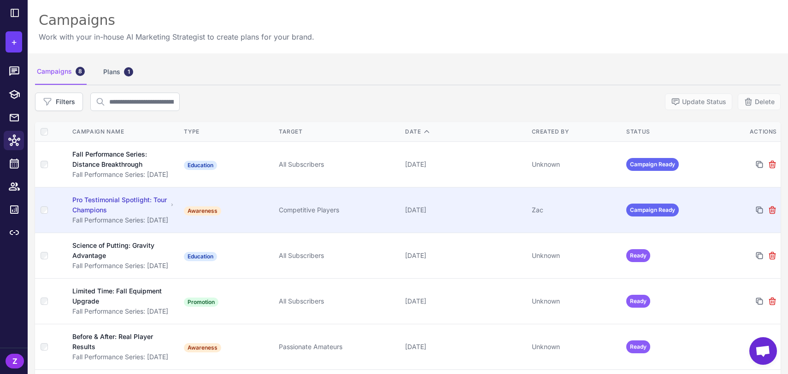
click at [381, 211] on div "Competitive Players" at bounding box center [338, 210] width 119 height 10
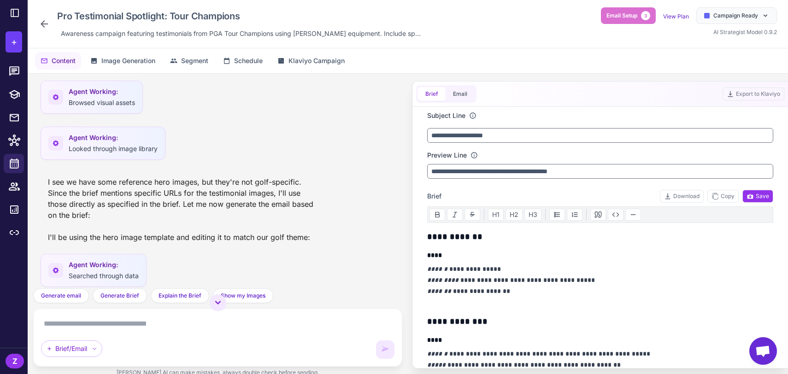
scroll to position [276, 0]
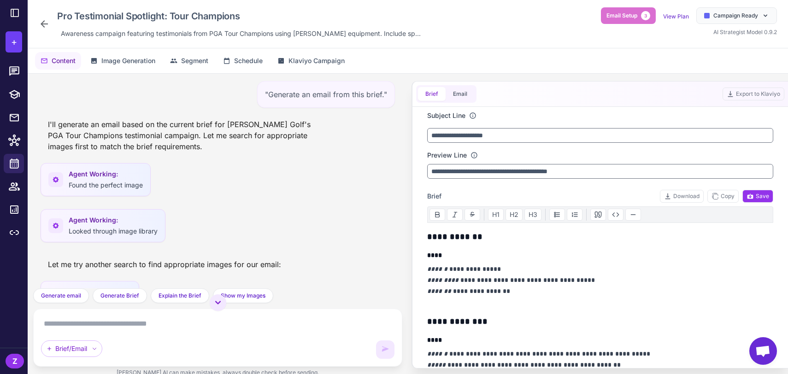
click at [47, 29] on icon at bounding box center [44, 23] width 11 height 11
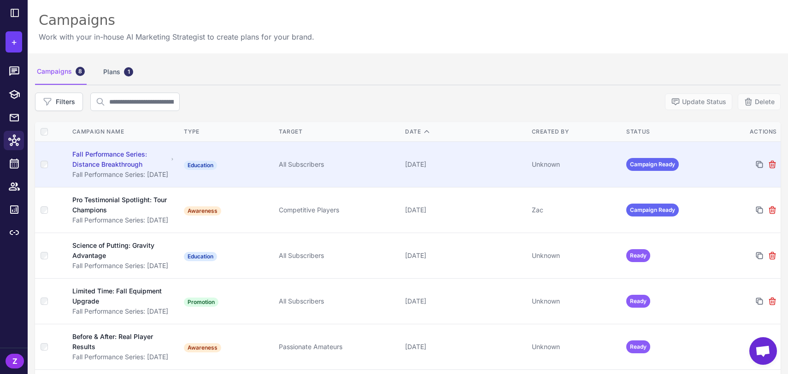
click at [456, 168] on div "[DATE]" at bounding box center [464, 164] width 119 height 10
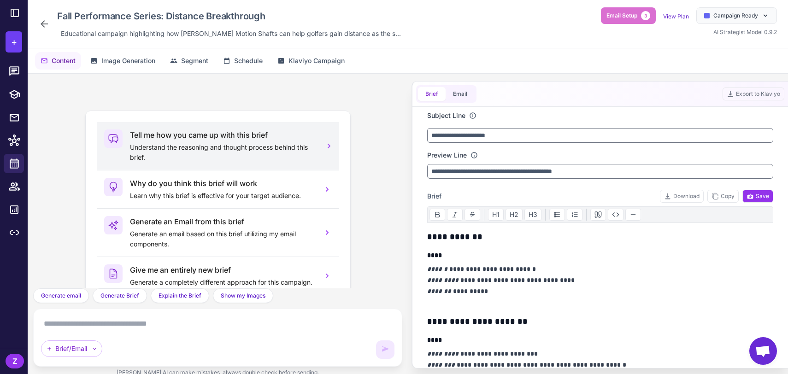
click at [266, 146] on p "Understand the reasoning and thought process behind this brief." at bounding box center [222, 152] width 185 height 20
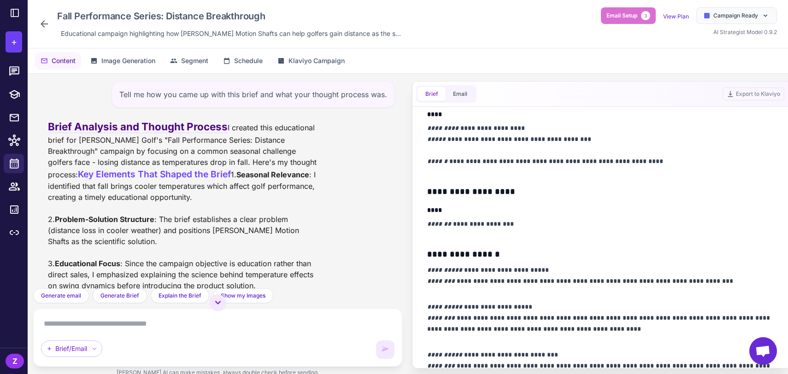
scroll to position [642, 0]
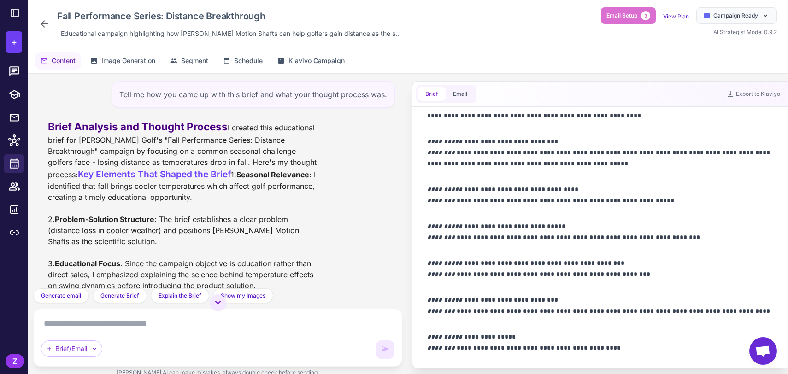
click at [154, 328] on textarea at bounding box center [217, 323] width 353 height 15
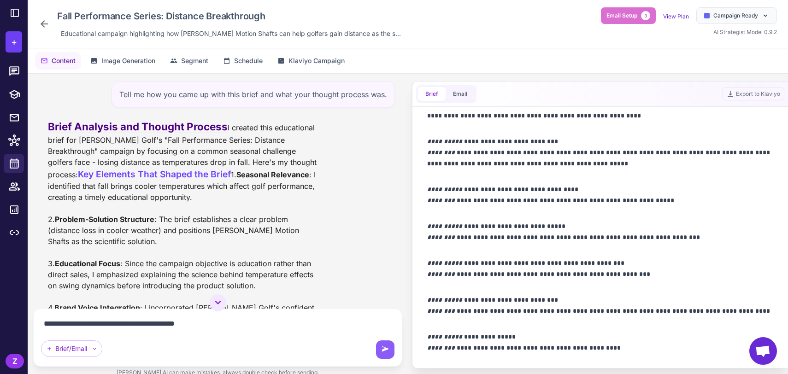
click at [146, 321] on textarea "**********" at bounding box center [217, 323] width 353 height 15
type textarea "**********"
click at [385, 345] on icon at bounding box center [384, 349] width 9 height 9
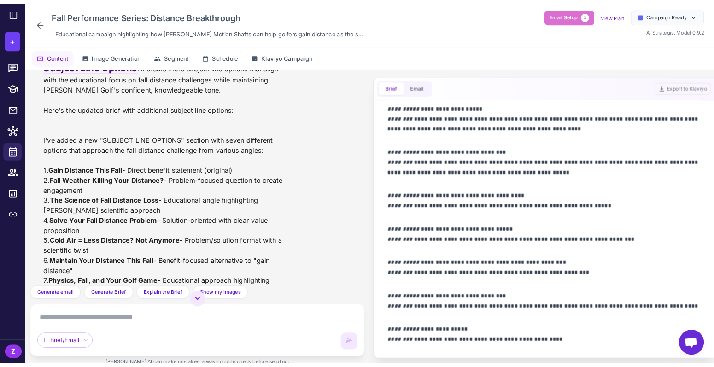
scroll to position [497, 0]
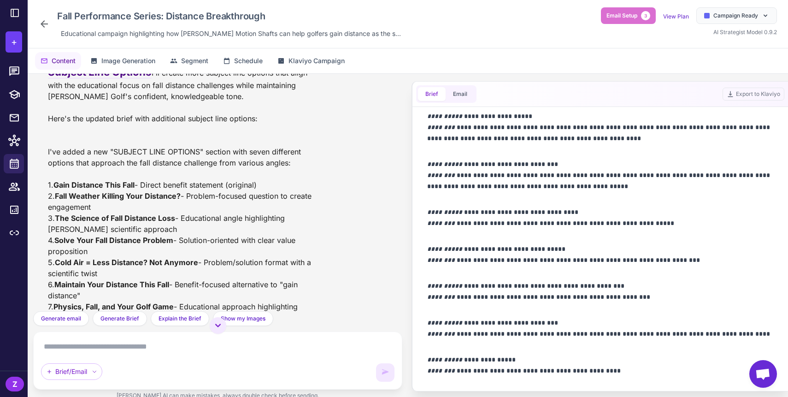
click at [45, 23] on icon at bounding box center [44, 23] width 11 height 11
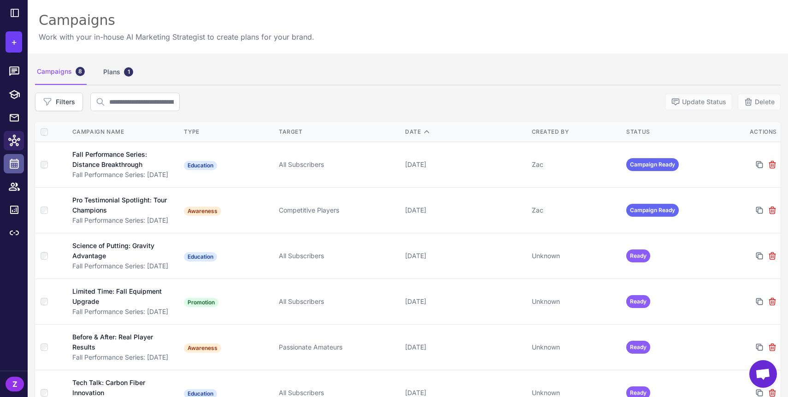
click at [10, 166] on icon at bounding box center [14, 163] width 9 height 10
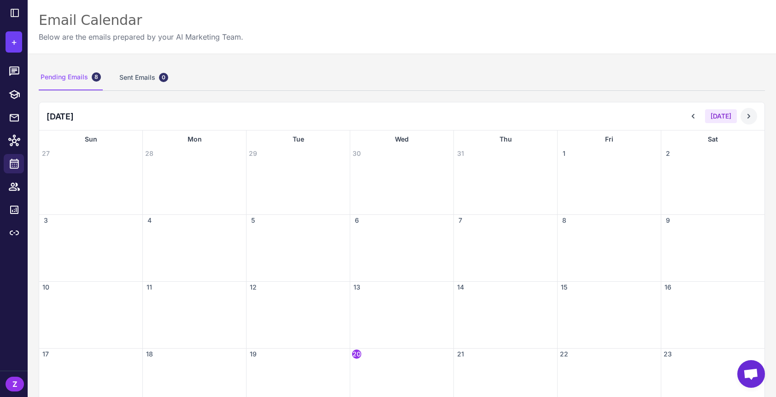
click at [713, 117] on icon at bounding box center [748, 116] width 3 height 5
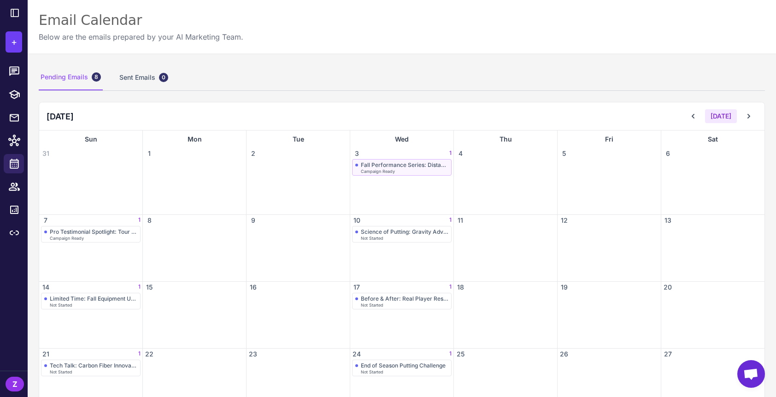
click at [392, 164] on div "Fall Performance Series: Distance Breakthrough" at bounding box center [405, 164] width 88 height 7
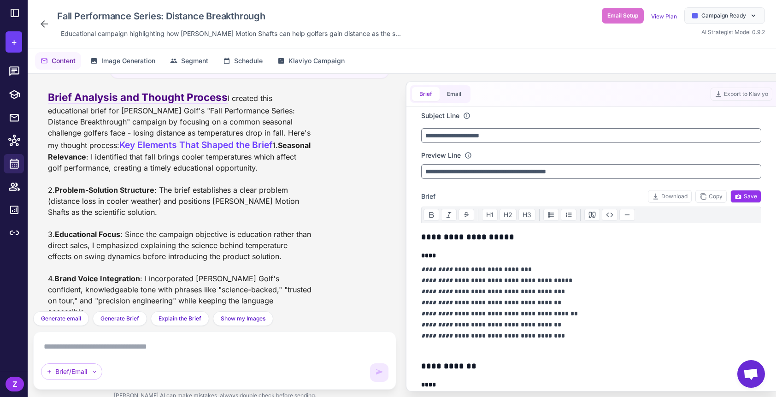
scroll to position [724, 0]
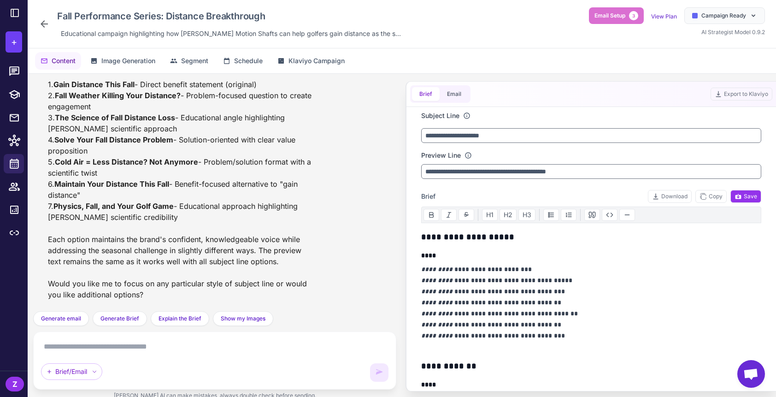
click at [44, 23] on icon at bounding box center [44, 23] width 11 height 11
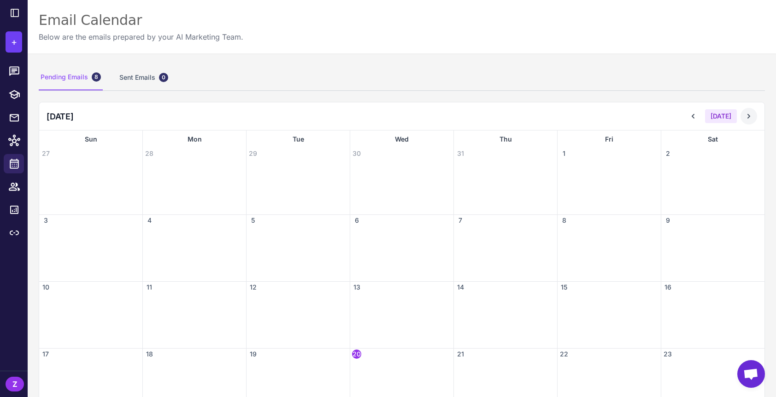
click at [713, 117] on icon at bounding box center [748, 115] width 9 height 9
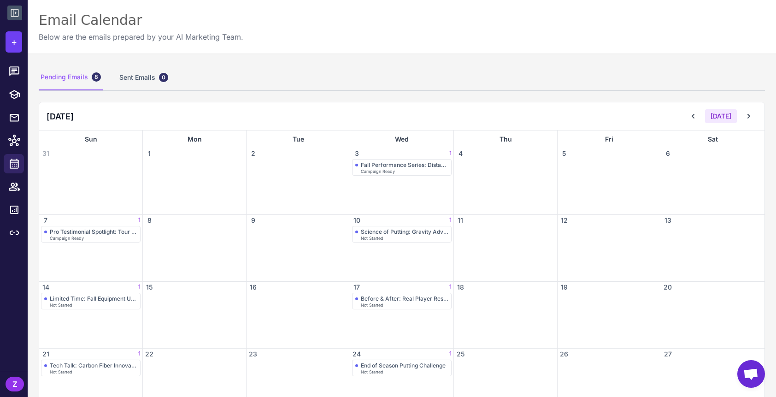
click at [16, 11] on icon at bounding box center [14, 12] width 11 height 11
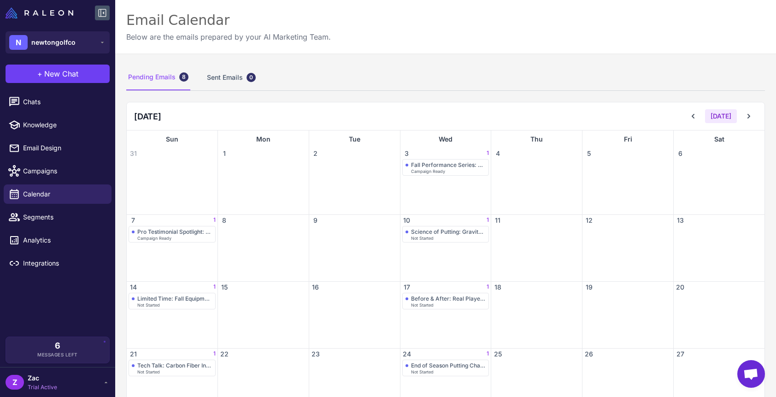
scroll to position [96, 0]
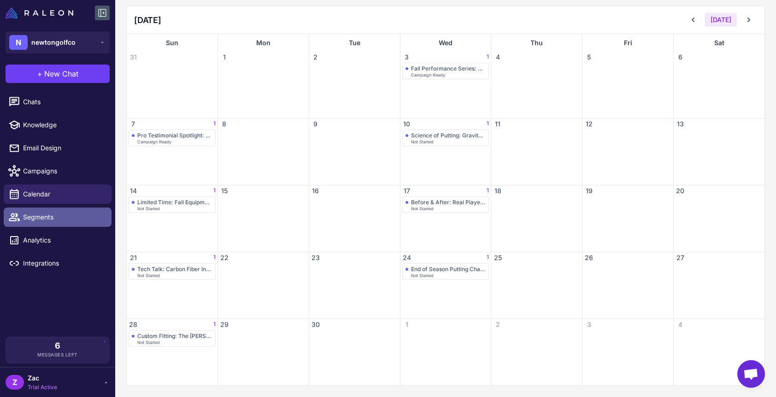
click at [61, 220] on span "Segments" at bounding box center [63, 217] width 81 height 10
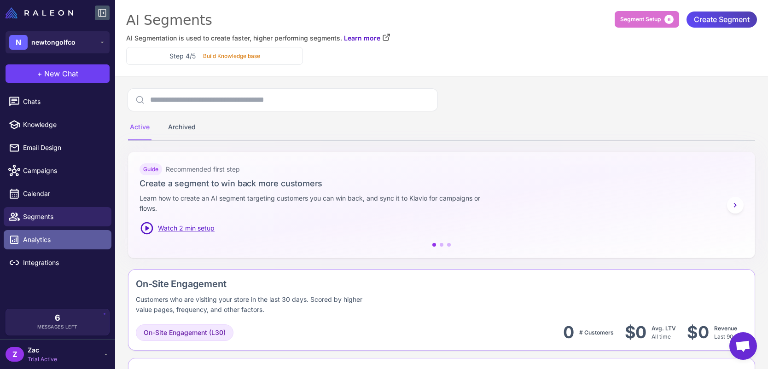
click at [44, 234] on link "Analytics" at bounding box center [58, 239] width 108 height 19
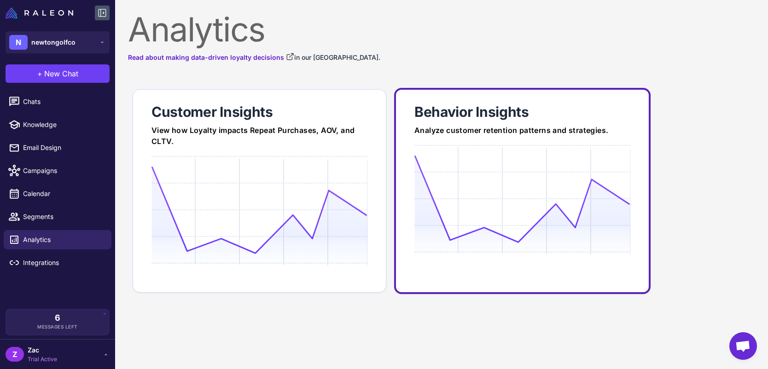
click at [460, 182] on icon at bounding box center [523, 199] width 216 height 88
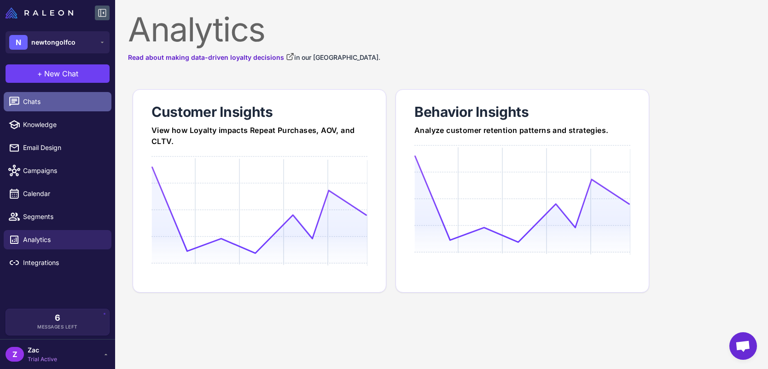
click at [63, 100] on span "Chats" at bounding box center [63, 102] width 81 height 10
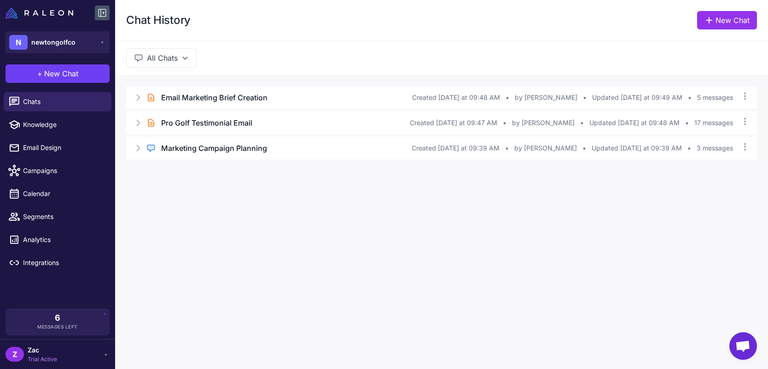
click at [172, 57] on button "All Chats" at bounding box center [161, 57] width 70 height 19
click at [168, 100] on button "My Chats" at bounding box center [171, 98] width 88 height 18
click at [178, 52] on button "My Chats" at bounding box center [162, 57] width 72 height 19
click at [170, 114] on div "Brief Chat" at bounding box center [168, 119] width 44 height 12
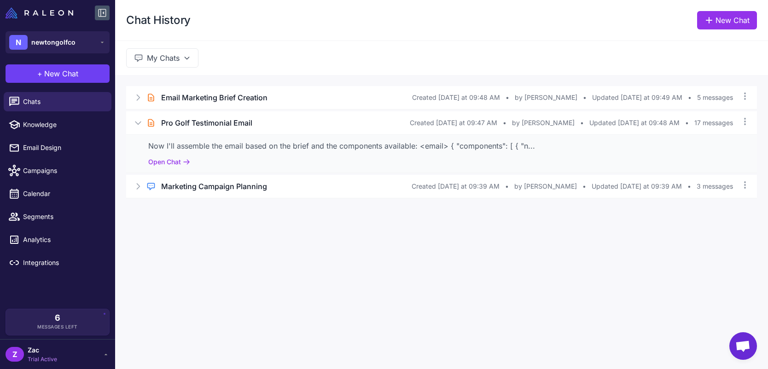
click at [181, 60] on button "My Chats" at bounding box center [162, 57] width 72 height 19
click at [171, 114] on div "Brief Chat" at bounding box center [168, 119] width 44 height 12
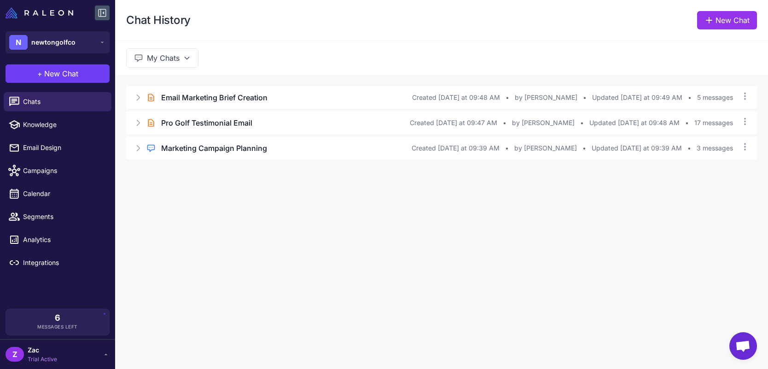
click at [160, 66] on button "My Chats" at bounding box center [162, 57] width 72 height 19
click at [142, 113] on button "Brief Chats" at bounding box center [171, 116] width 88 height 18
click at [175, 62] on button "Brief Chats" at bounding box center [165, 57] width 78 height 19
